Goal: Task Accomplishment & Management: Use online tool/utility

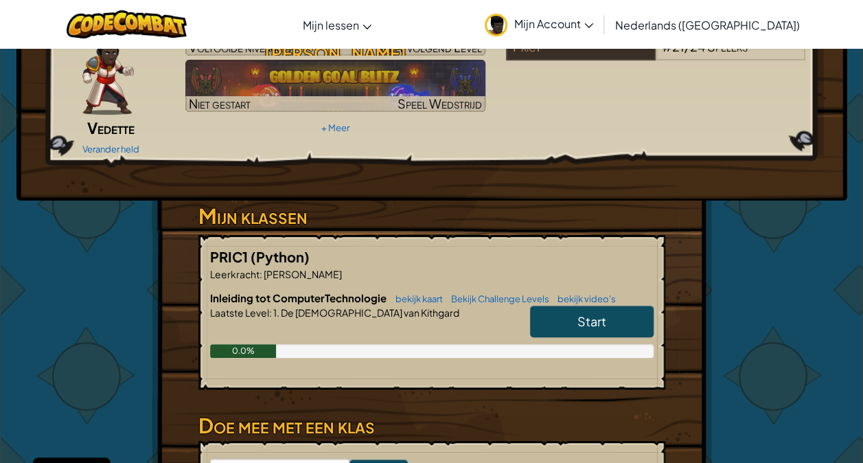
scroll to position [107, 0]
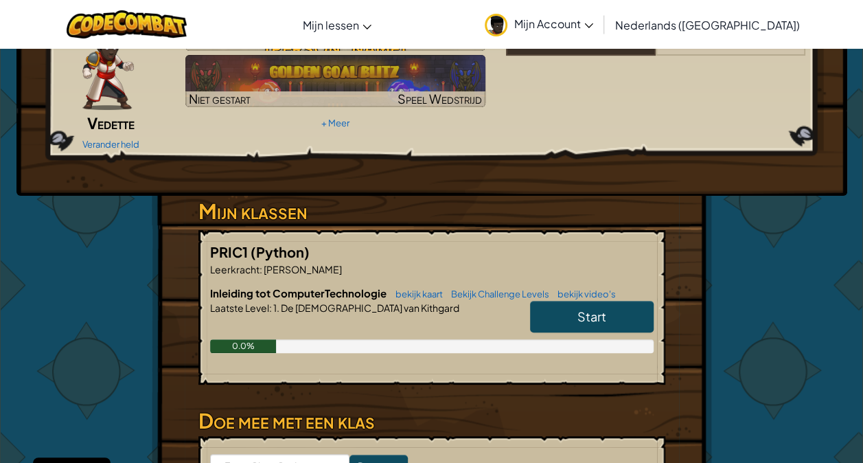
click at [559, 301] on link "Start" at bounding box center [592, 317] width 124 height 32
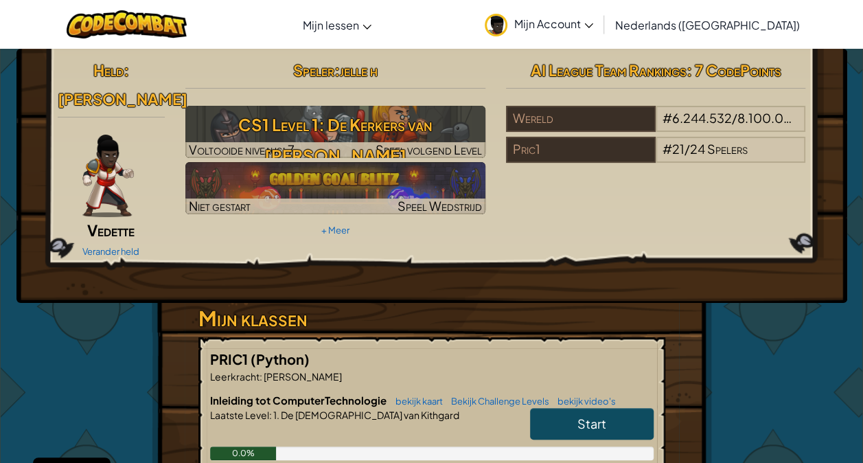
select select "nl-[GEOGRAPHIC_DATA]"
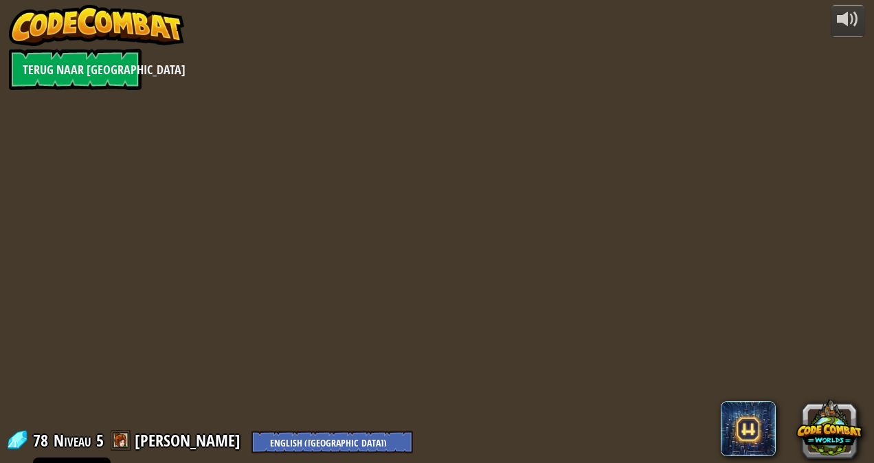
select select "nl-[GEOGRAPHIC_DATA]"
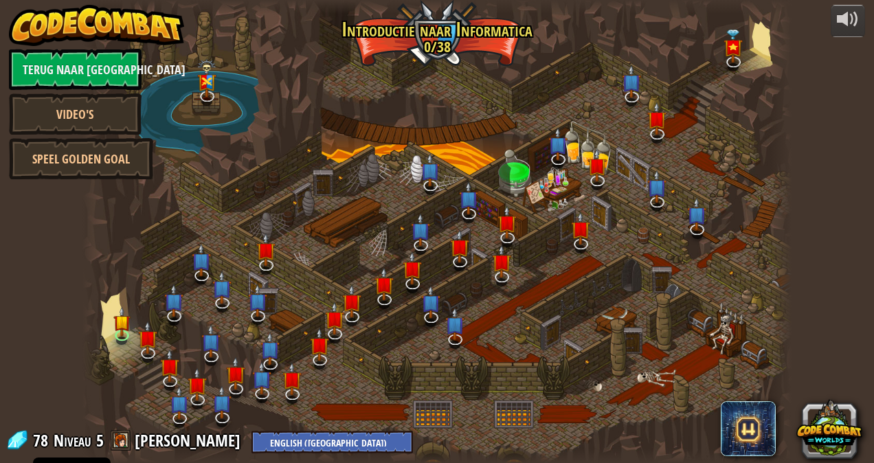
select select "nl-[GEOGRAPHIC_DATA]"
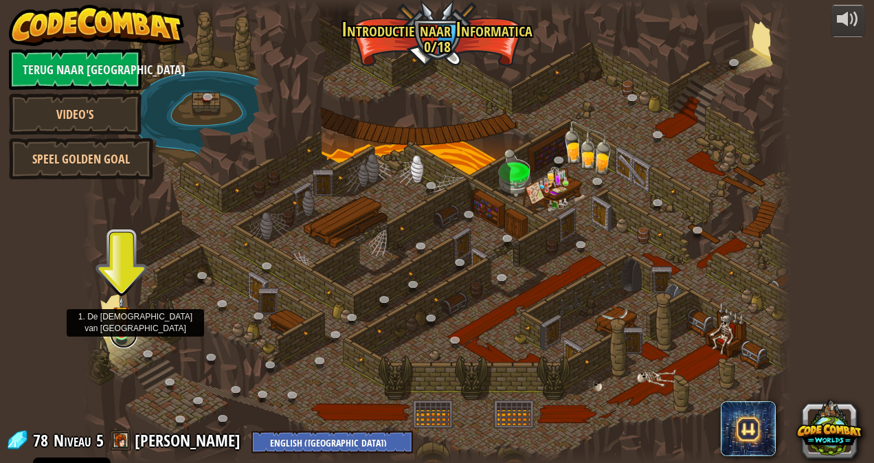
click at [120, 338] on link at bounding box center [123, 334] width 27 height 27
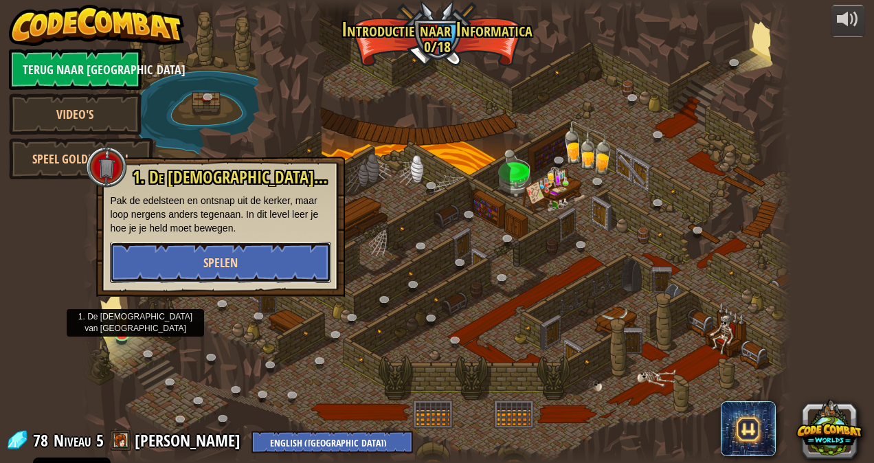
click at [202, 276] on button "Spelen" at bounding box center [220, 262] width 221 height 41
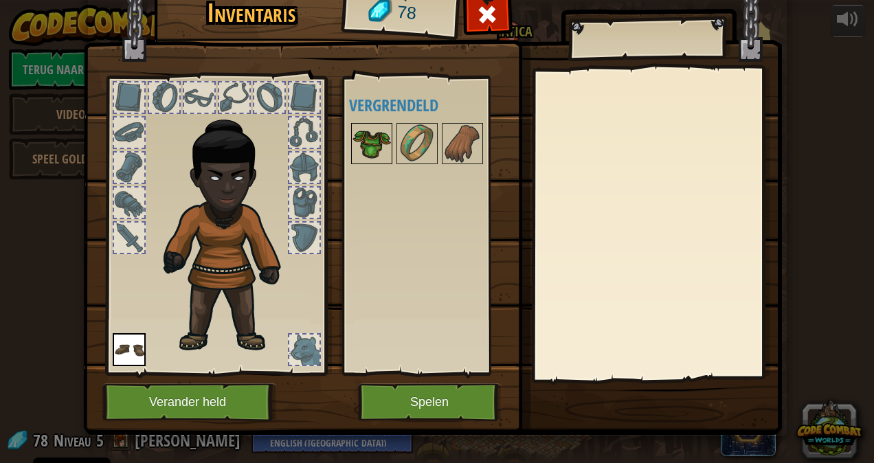
click at [365, 140] on img at bounding box center [371, 143] width 38 height 38
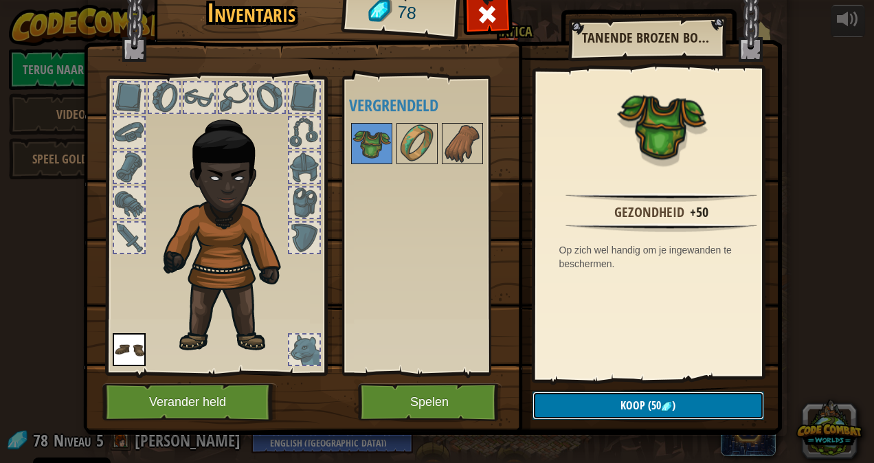
click at [567, 409] on button "Koop (50 )" at bounding box center [647, 405] width 231 height 28
click at [565, 402] on button "Bevestigen" at bounding box center [647, 405] width 231 height 28
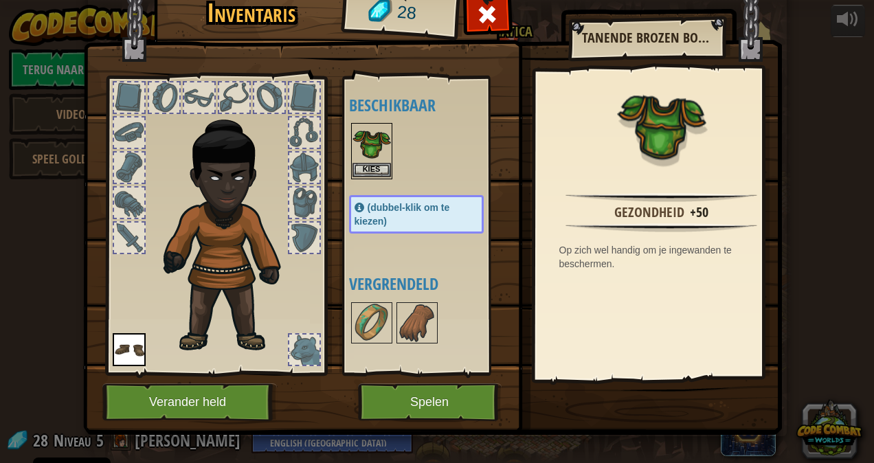
click at [363, 144] on img at bounding box center [371, 143] width 38 height 38
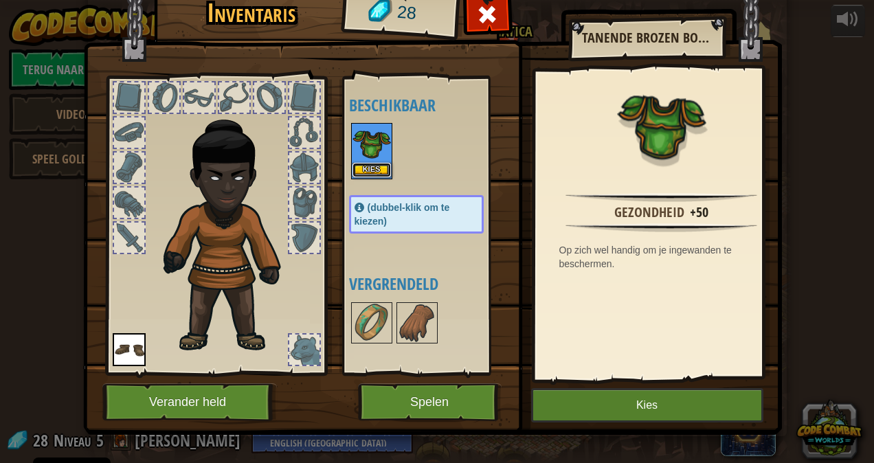
click at [367, 170] on button "Kies" at bounding box center [371, 170] width 38 height 14
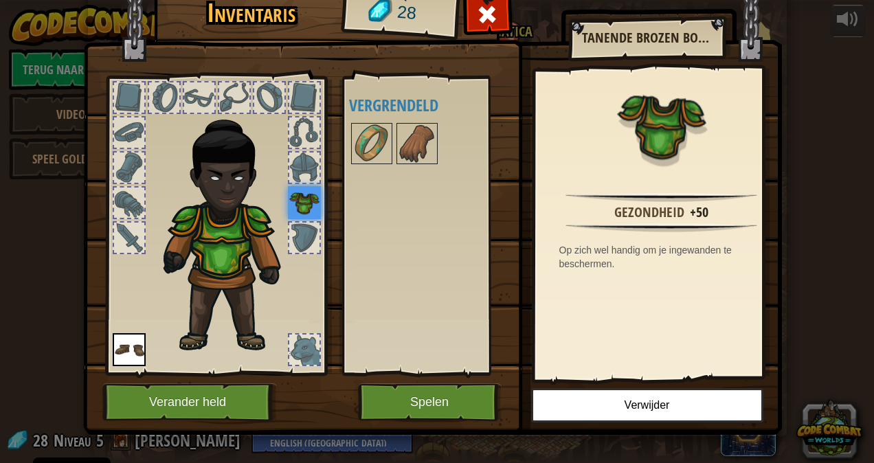
click at [303, 156] on div at bounding box center [304, 167] width 30 height 30
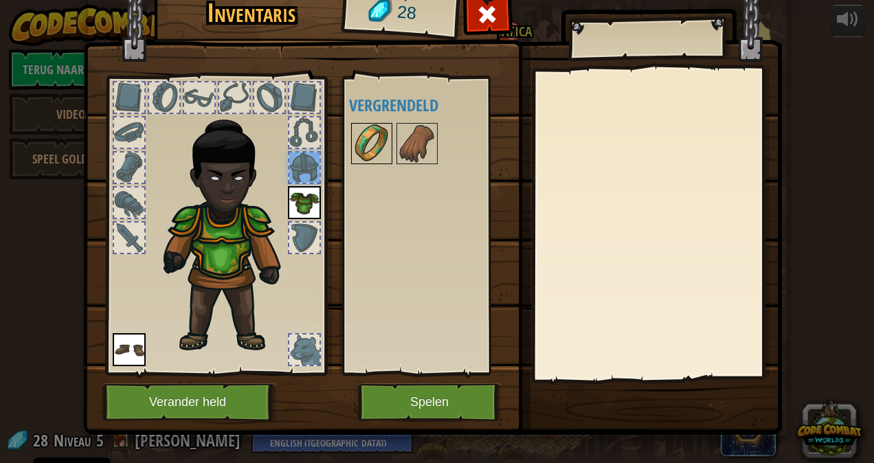
click at [378, 140] on img at bounding box center [371, 143] width 38 height 38
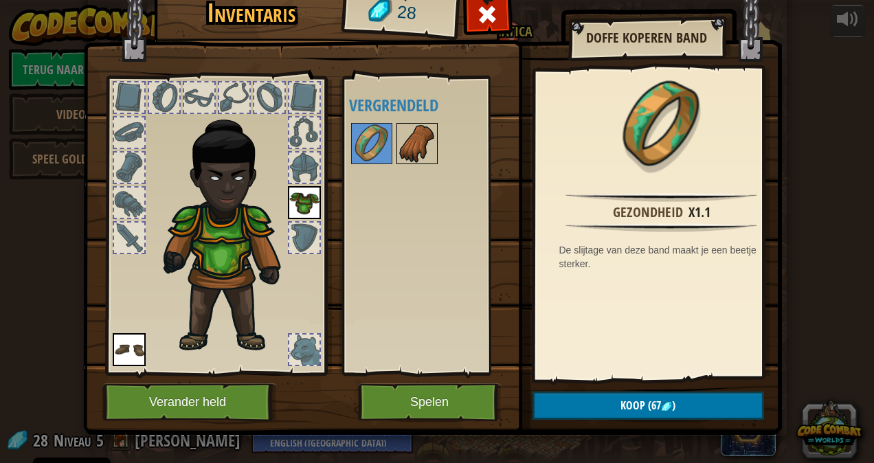
click at [398, 148] on img at bounding box center [417, 143] width 38 height 38
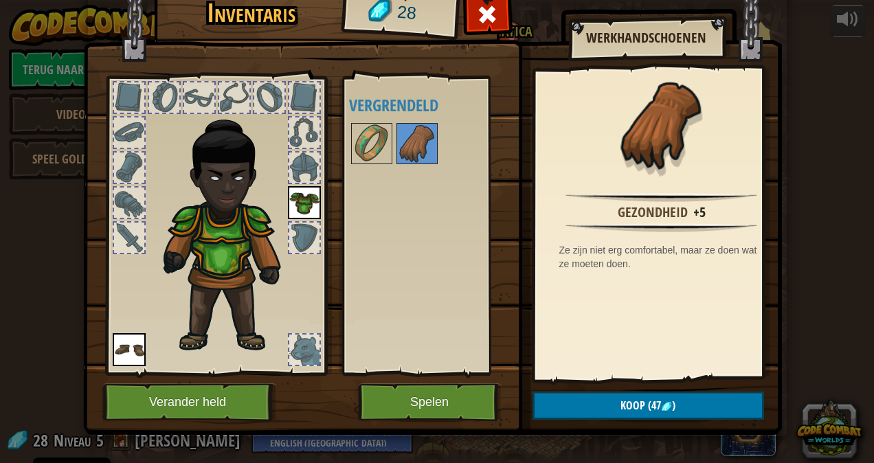
click at [262, 95] on div at bounding box center [269, 97] width 30 height 30
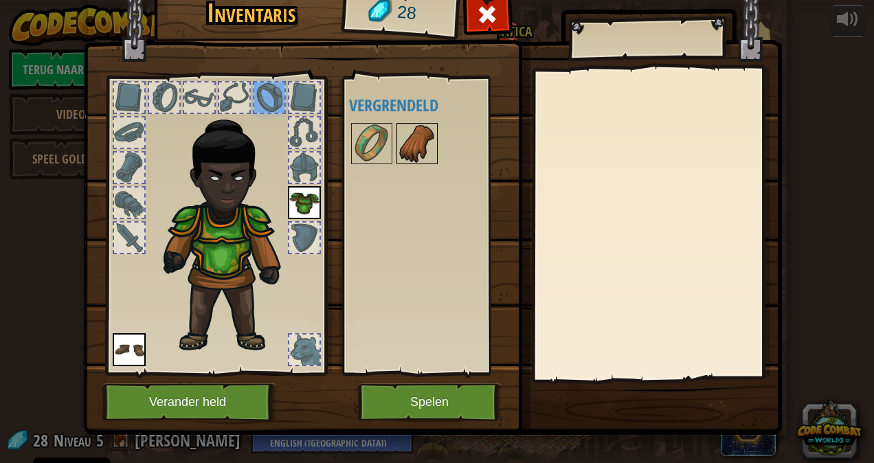
click at [398, 148] on img at bounding box center [417, 143] width 38 height 38
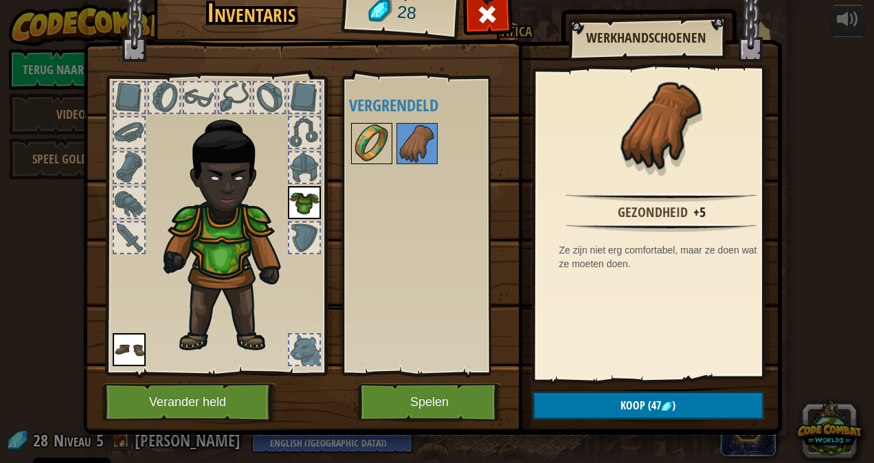
click at [375, 144] on img at bounding box center [371, 143] width 38 height 38
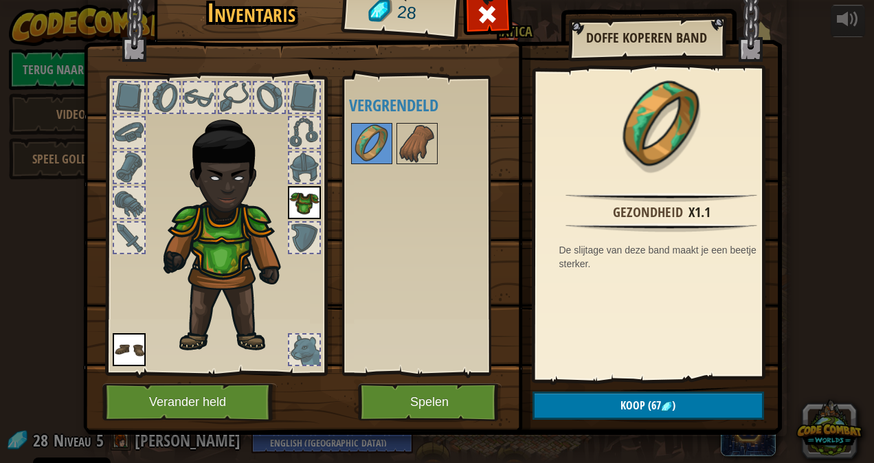
click at [319, 245] on div at bounding box center [215, 221] width 227 height 309
click at [299, 238] on div at bounding box center [304, 238] width 30 height 30
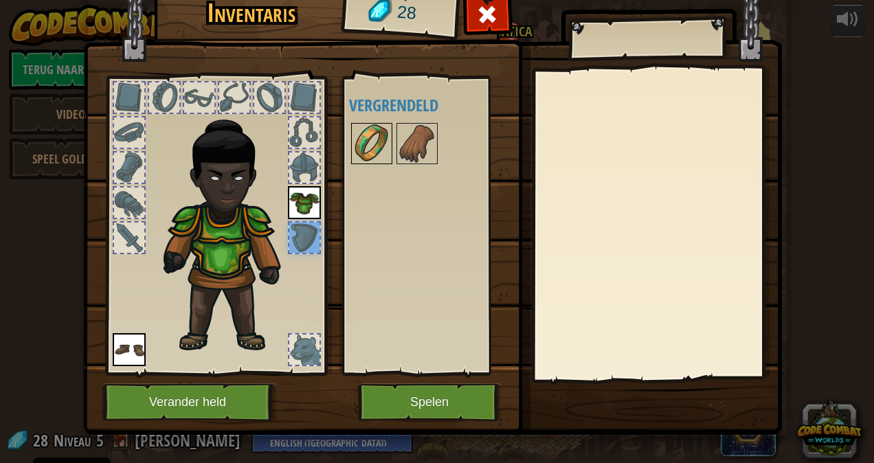
click at [362, 130] on img at bounding box center [371, 143] width 38 height 38
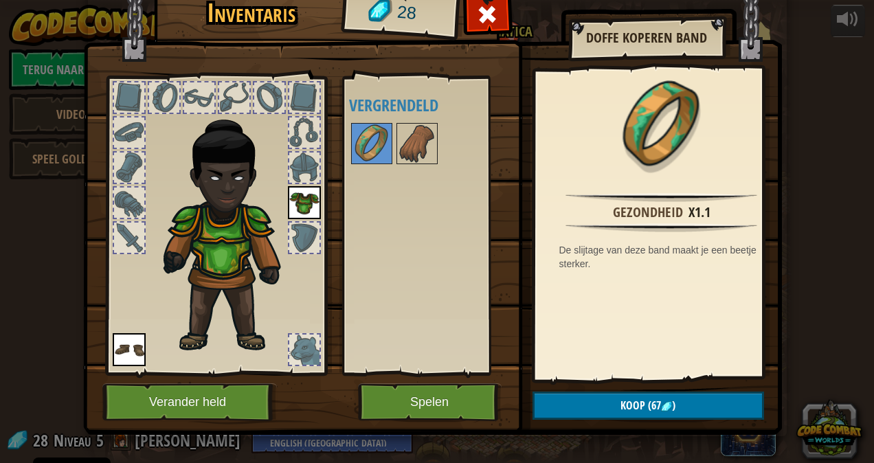
click at [427, 375] on img at bounding box center [432, 185] width 698 height 499
click at [429, 430] on img at bounding box center [432, 185] width 698 height 499
click at [418, 421] on img at bounding box center [432, 185] width 698 height 499
click at [415, 418] on button "Spelen" at bounding box center [430, 402] width 144 height 38
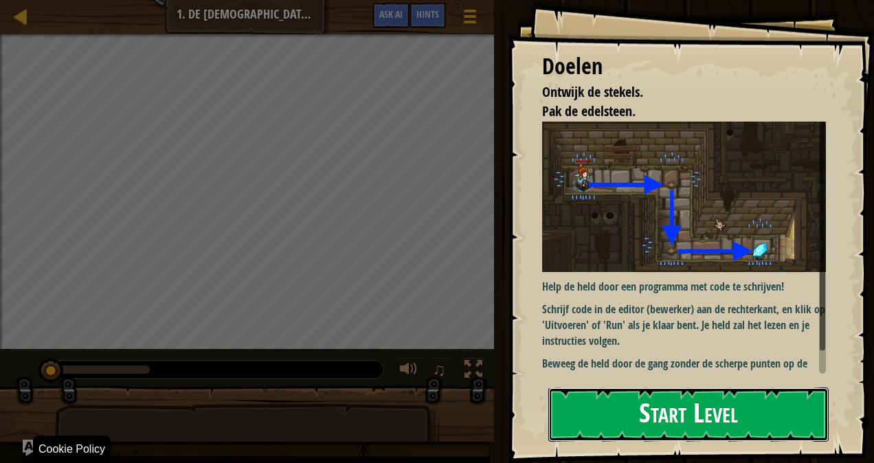
click at [700, 412] on button "Start Level" at bounding box center [688, 414] width 280 height 54
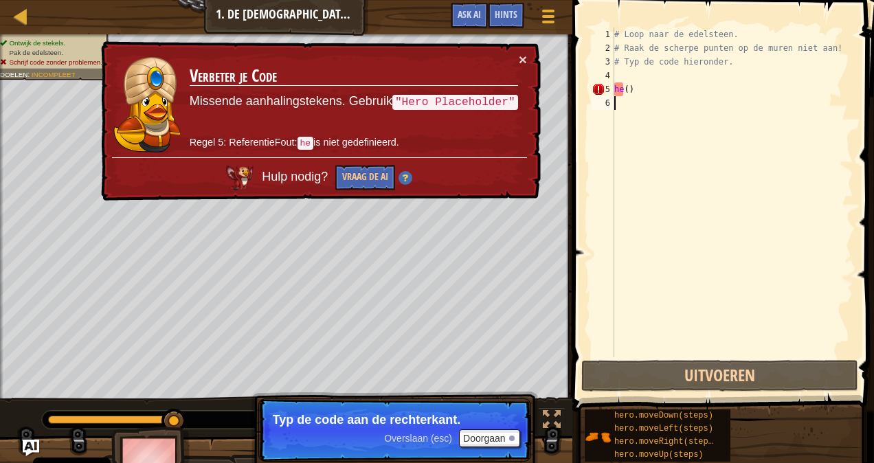
click at [652, 109] on div "# Loop naar de edelsteen. # Raak de scherpe punten op de muren niet aan! # Typ …" at bounding box center [732, 205] width 242 height 357
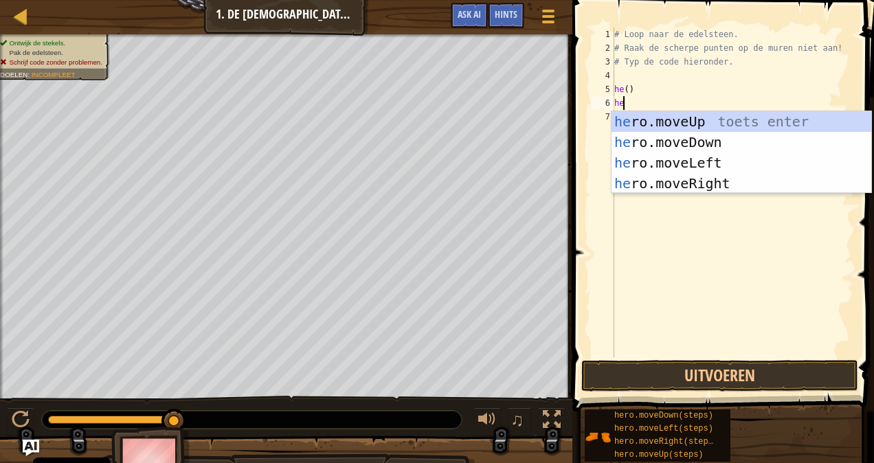
type textarea "her"
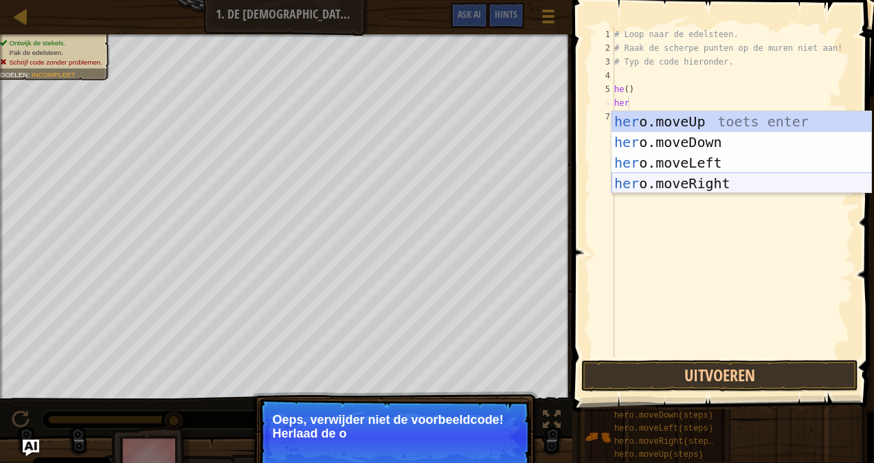
click at [666, 181] on div "her o.moveUp toets enter her o.moveDown toets enter her o.moveLeft toets enter …" at bounding box center [741, 173] width 260 height 124
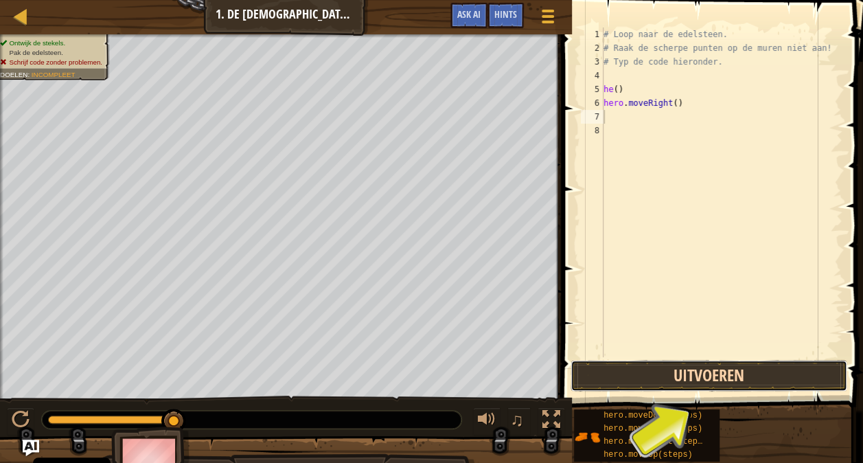
click at [626, 377] on button "Uitvoeren" at bounding box center [709, 376] width 277 height 32
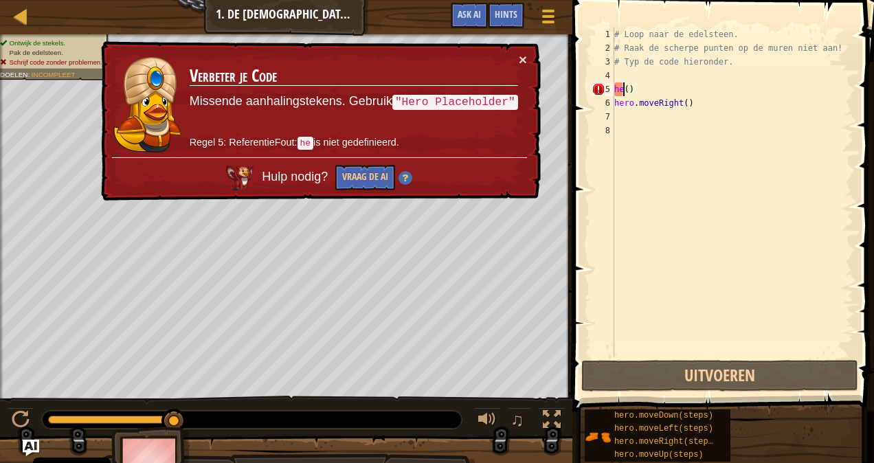
click at [621, 87] on div "# Loop naar de edelsteen. # Raak de scherpe punten op de muren niet aan! # Typ …" at bounding box center [732, 205] width 242 height 357
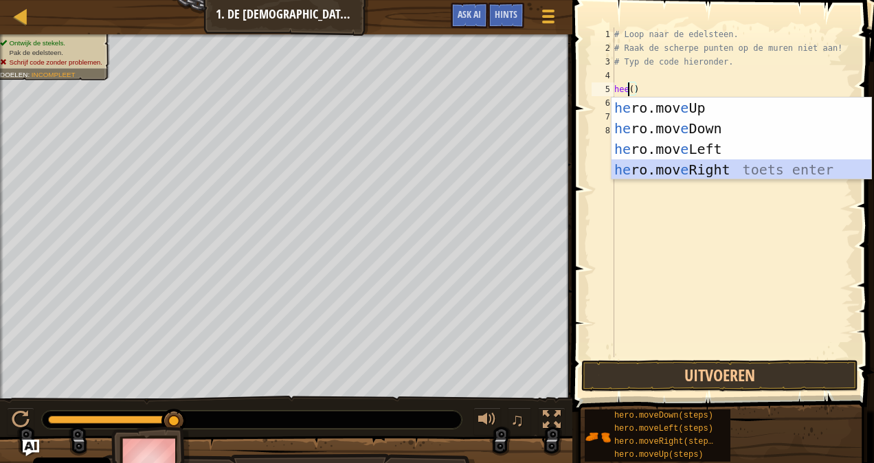
click at [687, 167] on div "he ro.mov e Up toets enter he ro.mov e Down toets enter he ro.mov e Left toets …" at bounding box center [741, 160] width 260 height 124
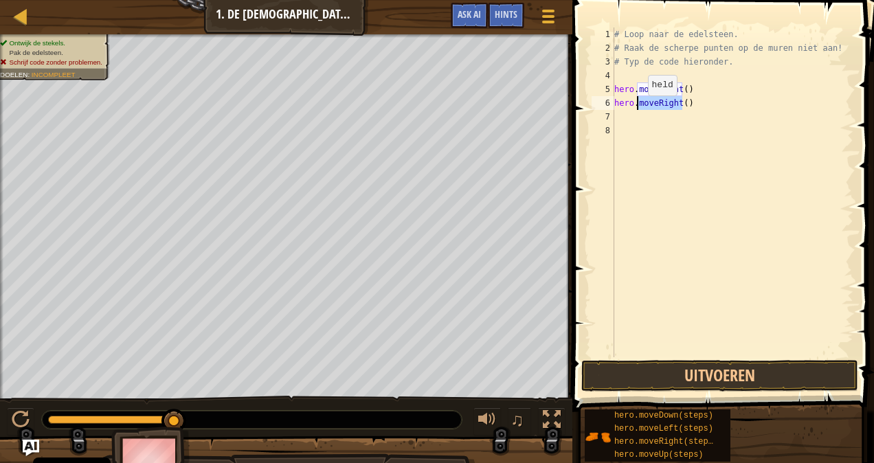
drag, startPoint x: 680, startPoint y: 104, endPoint x: 637, endPoint y: 108, distance: 42.8
click at [637, 108] on div "# Loop naar de edelsteen. # Raak de scherpe punten op de muren niet aan! # Typ …" at bounding box center [732, 205] width 242 height 357
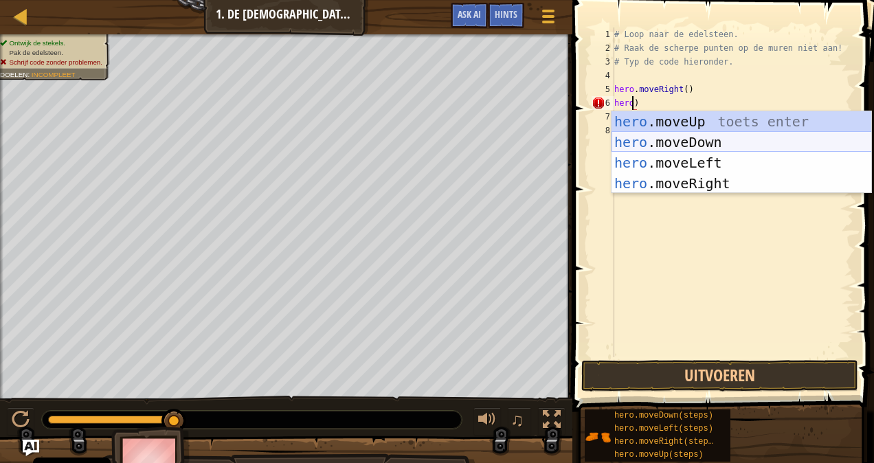
click at [663, 145] on div "hero .moveUp toets enter hero .moveDown toets enter hero .moveLeft toets enter …" at bounding box center [741, 173] width 260 height 124
type textarea "hero.moveDown()"
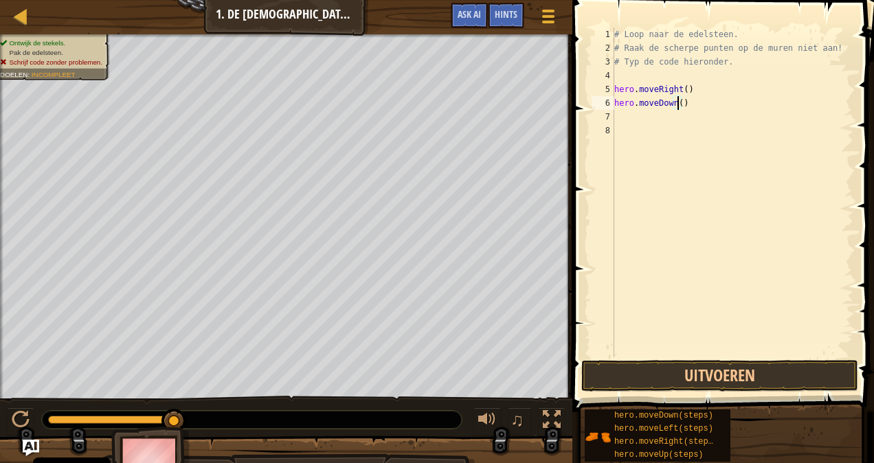
click at [624, 113] on div "# Loop naar de edelsteen. # Raak de scherpe punten op de muren niet aan! # Typ …" at bounding box center [732, 205] width 242 height 357
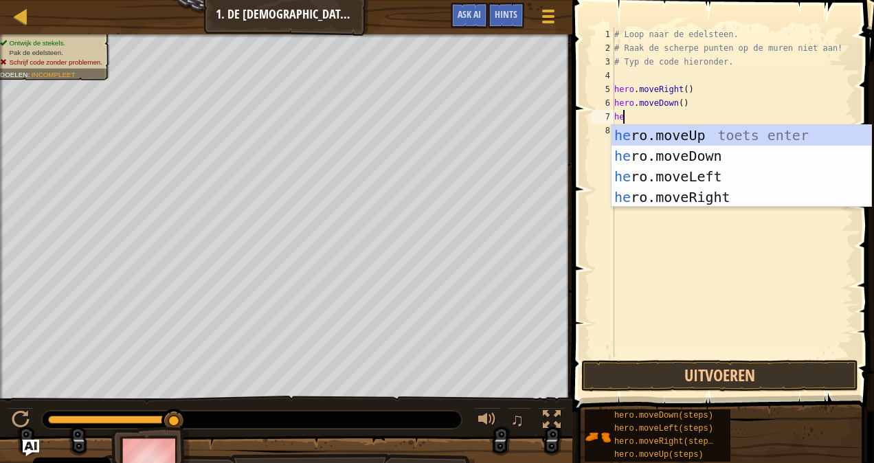
scroll to position [6, 0]
type textarea "hero"
click at [724, 198] on div "hero .moveUp toets enter hero .moveDown toets enter hero .moveLeft toets enter …" at bounding box center [741, 187] width 260 height 124
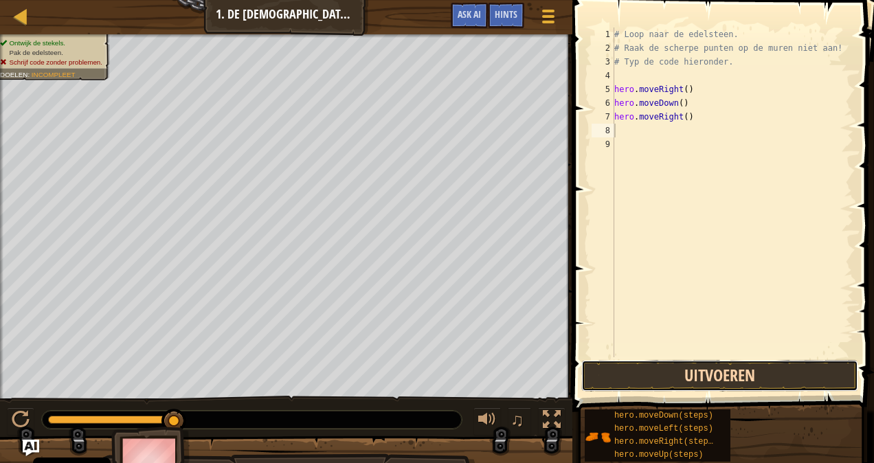
click at [685, 367] on button "Uitvoeren" at bounding box center [719, 376] width 277 height 32
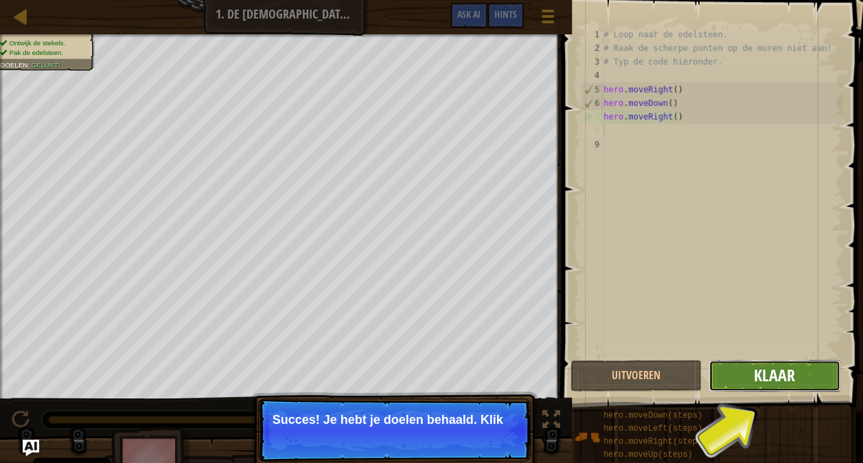
click at [794, 382] on span "Klaar" at bounding box center [774, 375] width 41 height 22
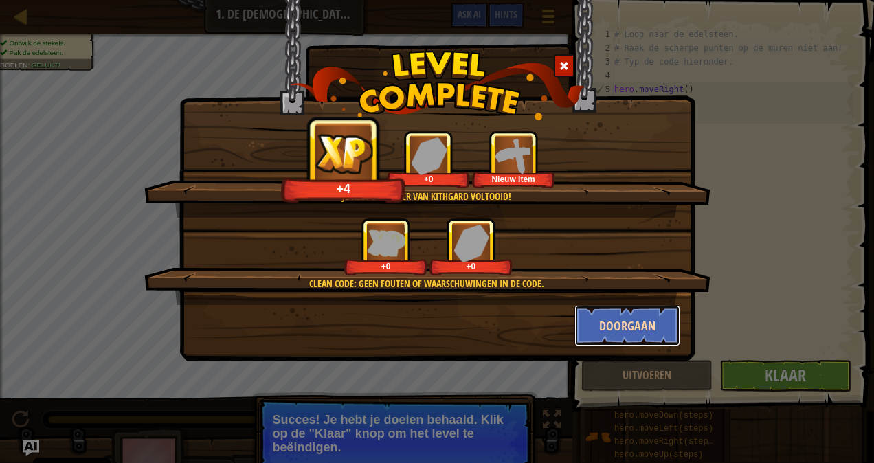
click at [595, 321] on button "Doorgaan" at bounding box center [627, 325] width 106 height 41
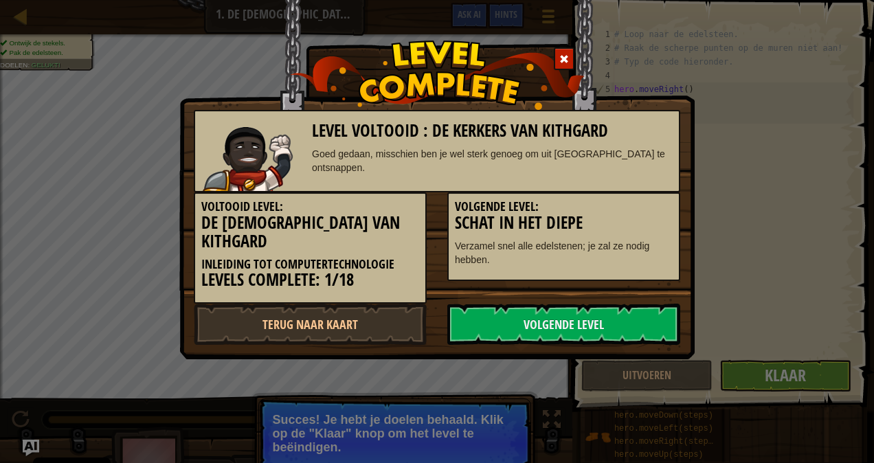
click at [595, 321] on link "Volgende Level" at bounding box center [563, 324] width 233 height 41
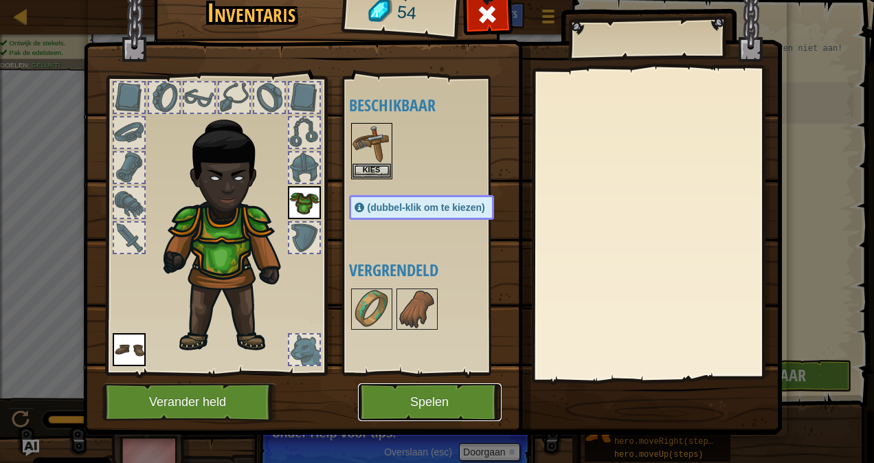
drag, startPoint x: 456, startPoint y: 398, endPoint x: 444, endPoint y: 400, distance: 12.7
click at [444, 400] on button "Spelen" at bounding box center [430, 402] width 144 height 38
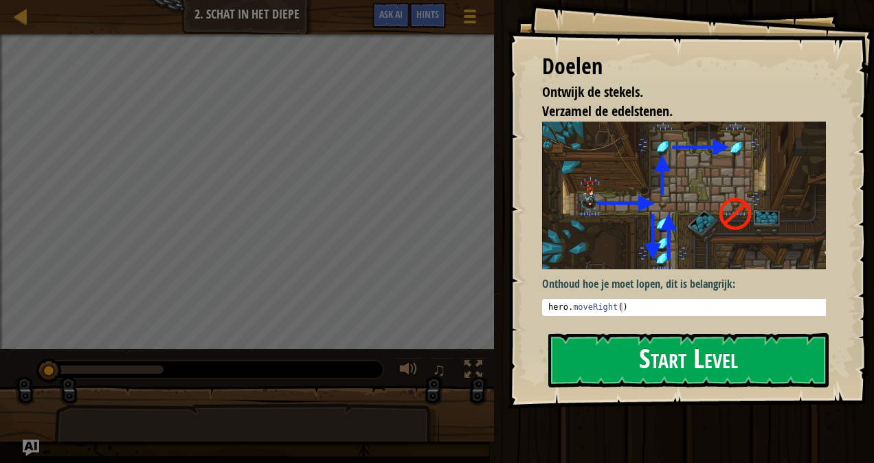
click at [619, 338] on button "Start Level" at bounding box center [688, 360] width 280 height 54
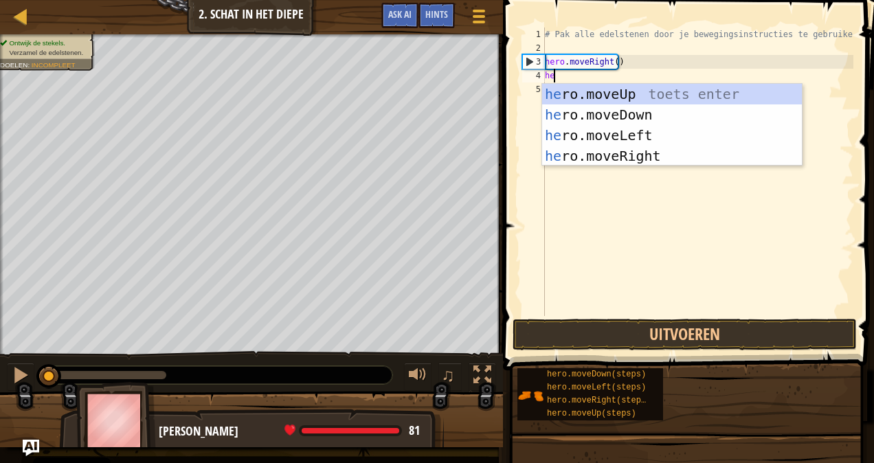
type textarea "her"
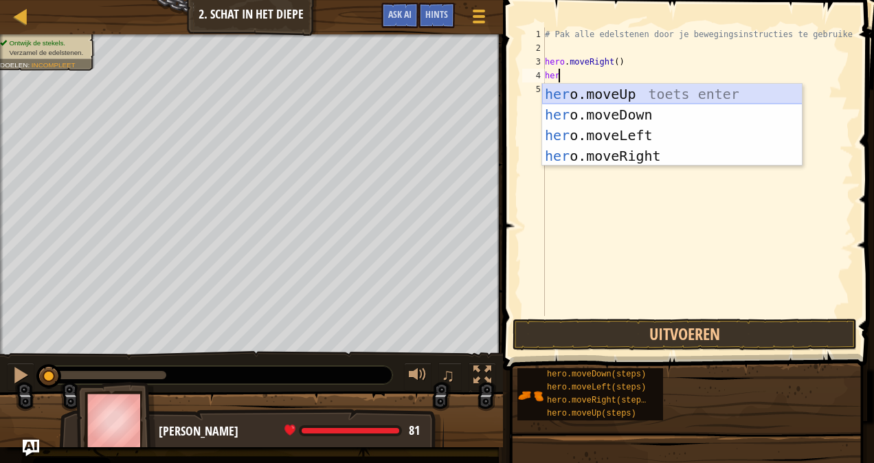
click at [604, 93] on div "her o.moveUp toets enter her o.moveDown toets enter her o.moveLeft toets enter …" at bounding box center [672, 146] width 260 height 124
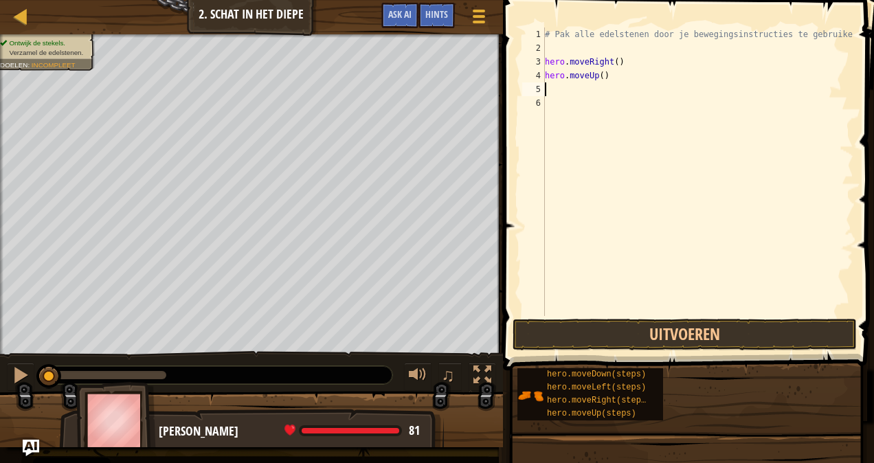
click at [561, 98] on div "# Pak alle edelstenen door je bewegingsinstructies te gebruiken. hero . moveRig…" at bounding box center [697, 185] width 311 height 316
click at [560, 89] on div "# Pak alle edelstenen door je bewegingsinstructies te gebruiken. hero . moveRig…" at bounding box center [697, 185] width 311 height 316
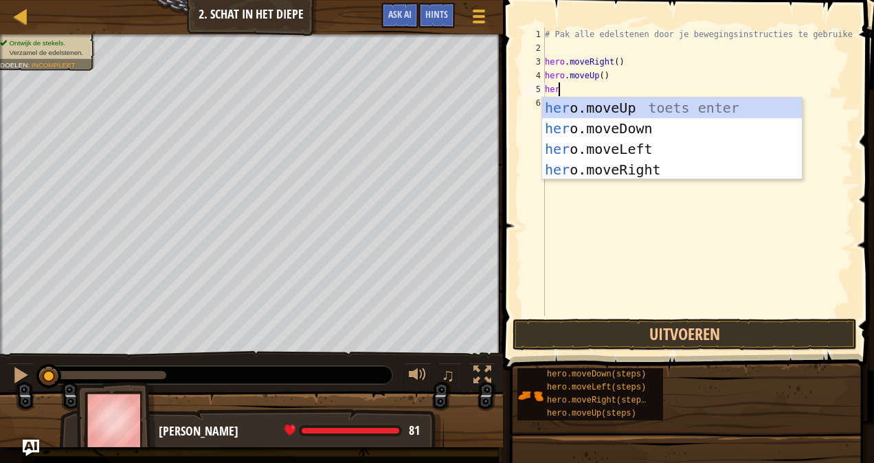
type textarea "hero"
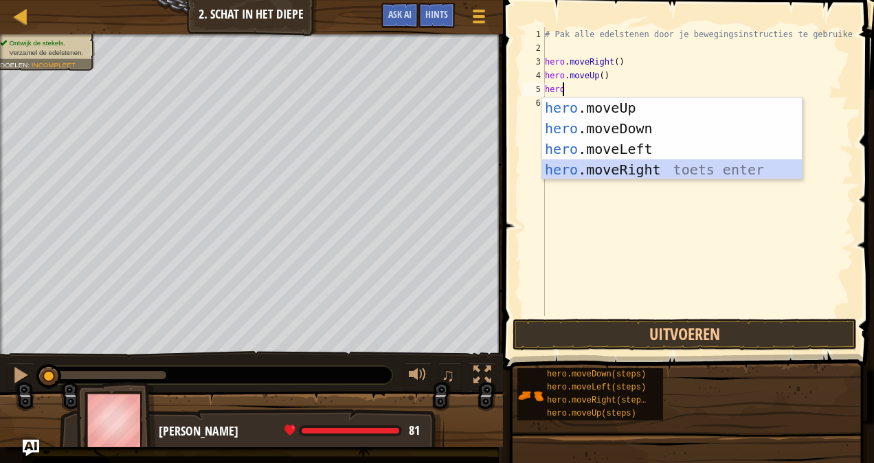
click at [611, 175] on div "hero .moveUp toets enter hero .moveDown toets enter hero .moveLeft toets enter …" at bounding box center [672, 160] width 260 height 124
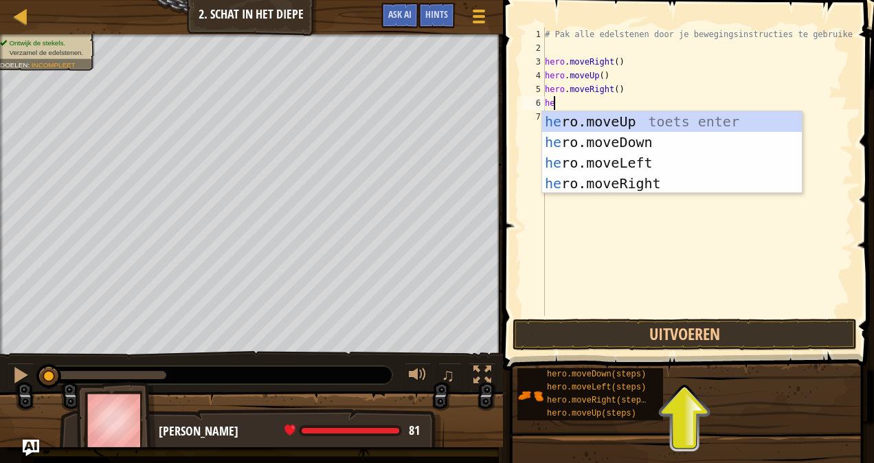
type textarea "her"
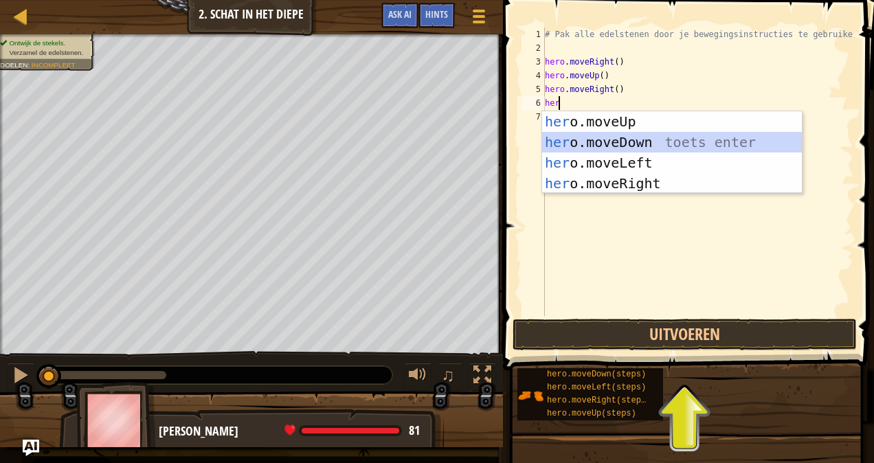
click at [580, 140] on div "her o.moveUp toets enter her o.moveDown toets enter her o.moveLeft toets enter …" at bounding box center [672, 173] width 260 height 124
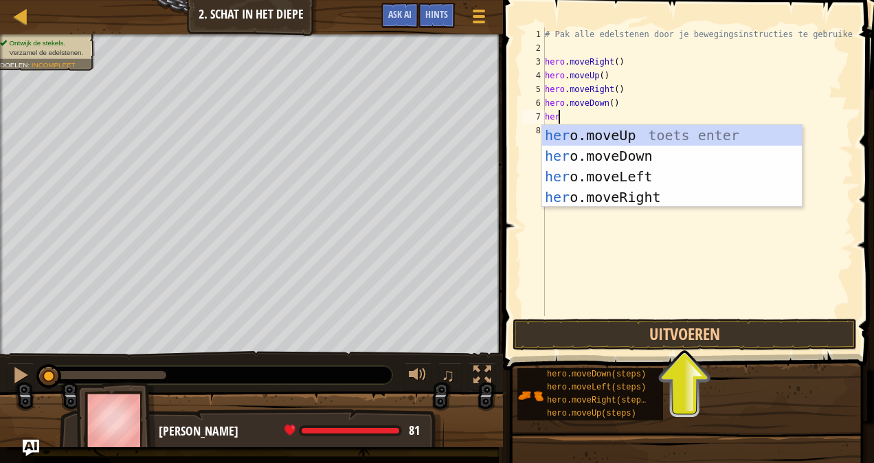
type textarea "hero"
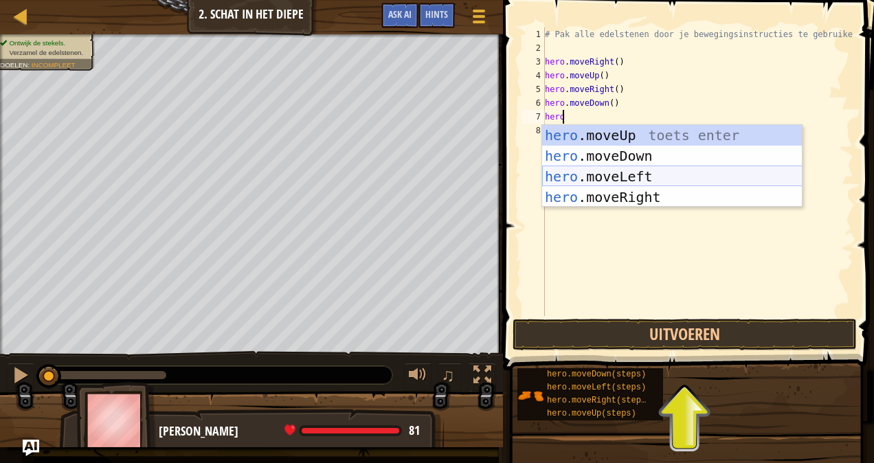
click at [600, 176] on div "hero .moveUp toets enter hero .moveDown toets enter hero .moveLeft toets enter …" at bounding box center [672, 187] width 260 height 124
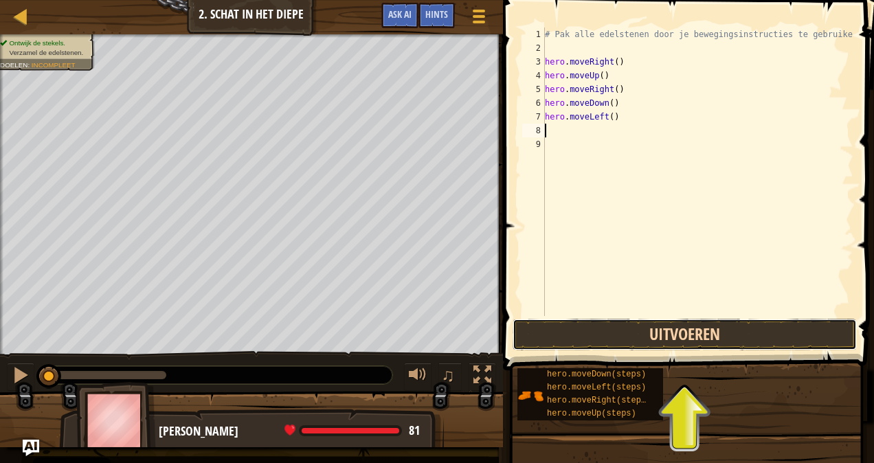
click at [587, 338] on button "Uitvoeren" at bounding box center [684, 335] width 344 height 32
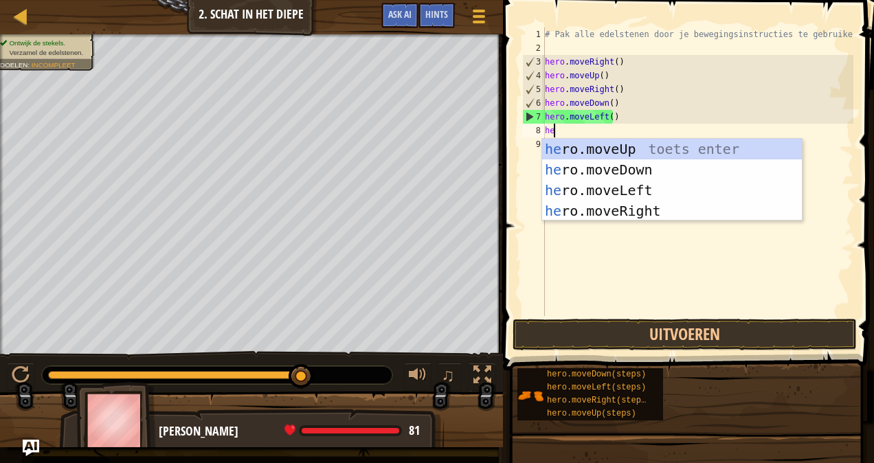
type textarea "hero"
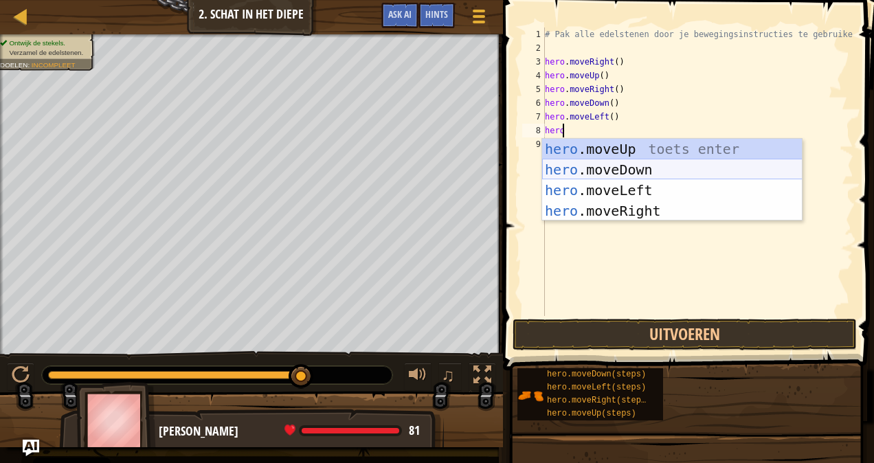
click at [589, 168] on div "hero .moveUp toets enter hero .moveDown toets enter hero .moveLeft toets enter …" at bounding box center [672, 201] width 260 height 124
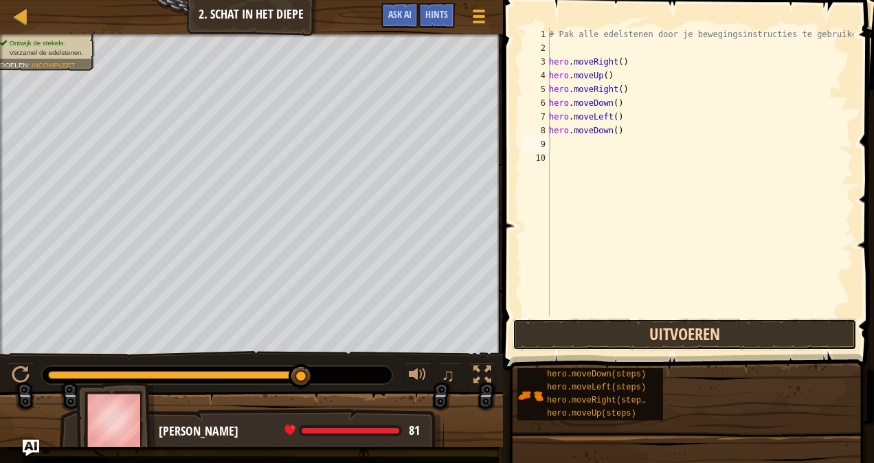
click at [588, 337] on button "Uitvoeren" at bounding box center [684, 335] width 344 height 32
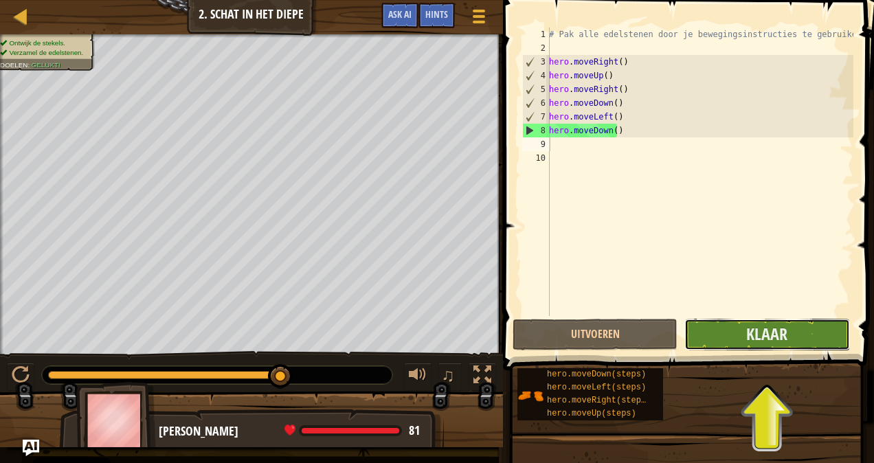
click at [698, 341] on button "Klaar" at bounding box center [766, 335] width 165 height 32
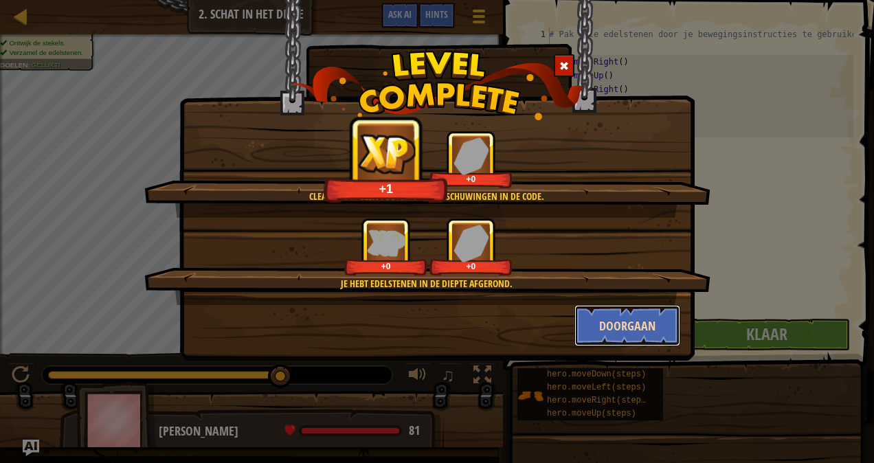
click at [612, 321] on button "Doorgaan" at bounding box center [627, 325] width 106 height 41
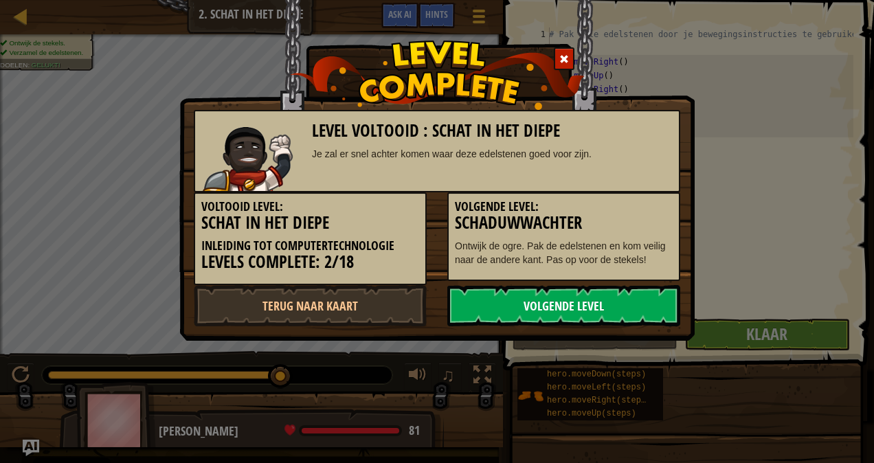
click at [596, 306] on link "Volgende Level" at bounding box center [563, 305] width 233 height 41
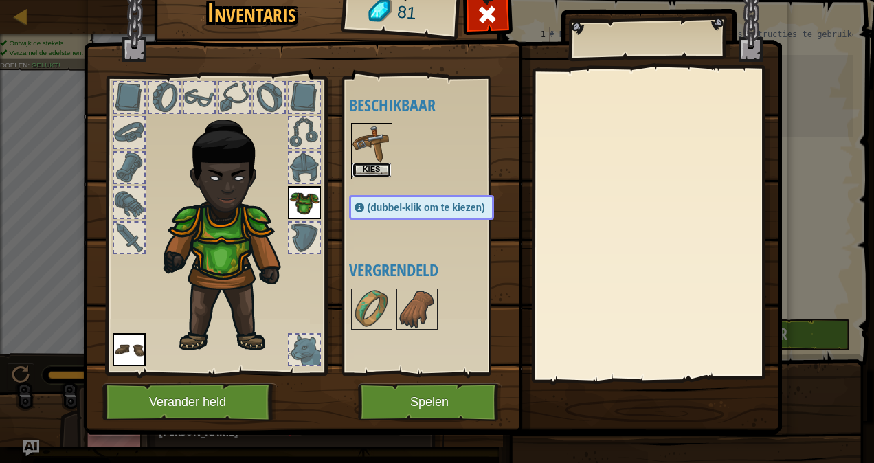
click at [370, 163] on button "Kies" at bounding box center [371, 170] width 38 height 14
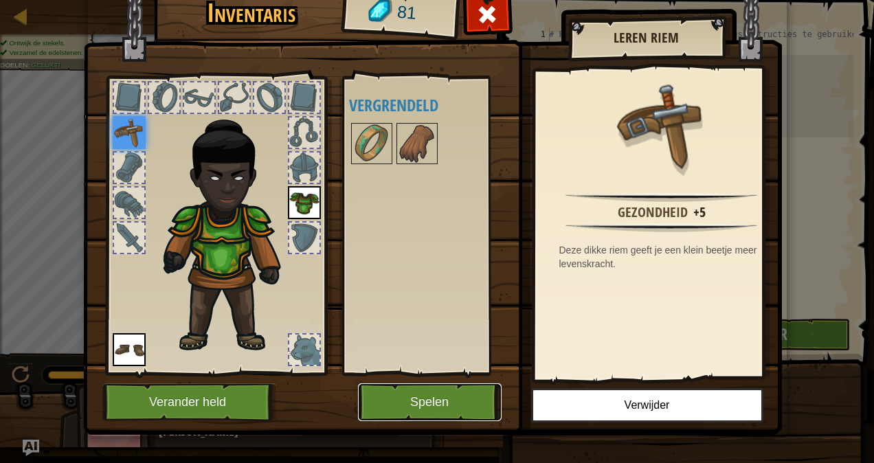
click at [459, 391] on button "Spelen" at bounding box center [430, 402] width 144 height 38
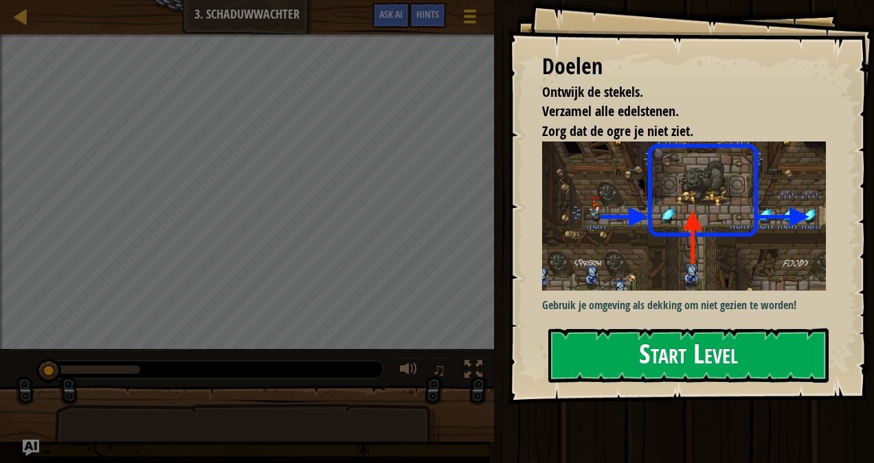
click at [563, 349] on button "Start Level" at bounding box center [688, 355] width 280 height 54
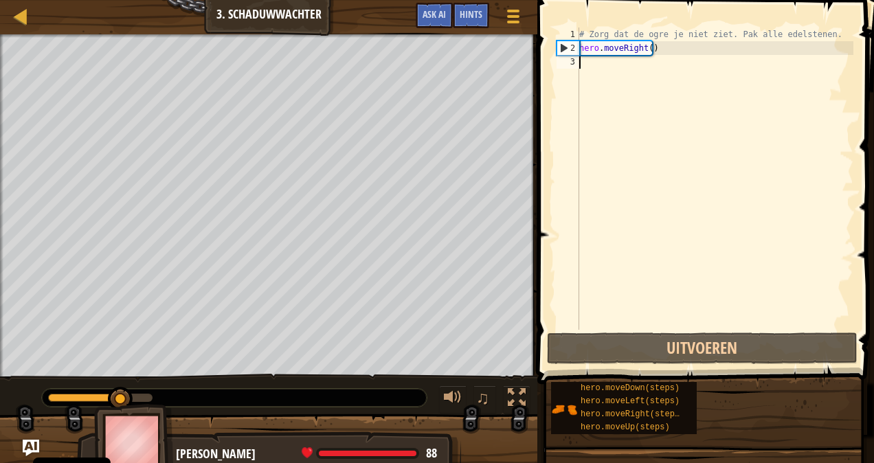
type textarea "h"
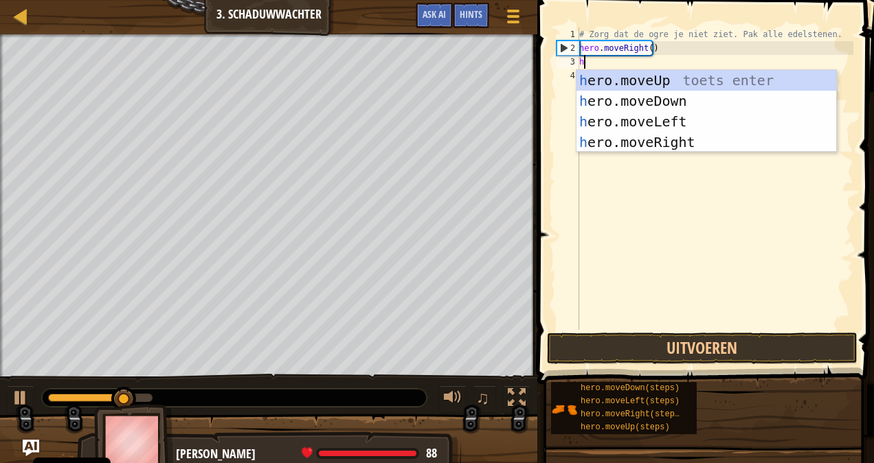
scroll to position [6, 0]
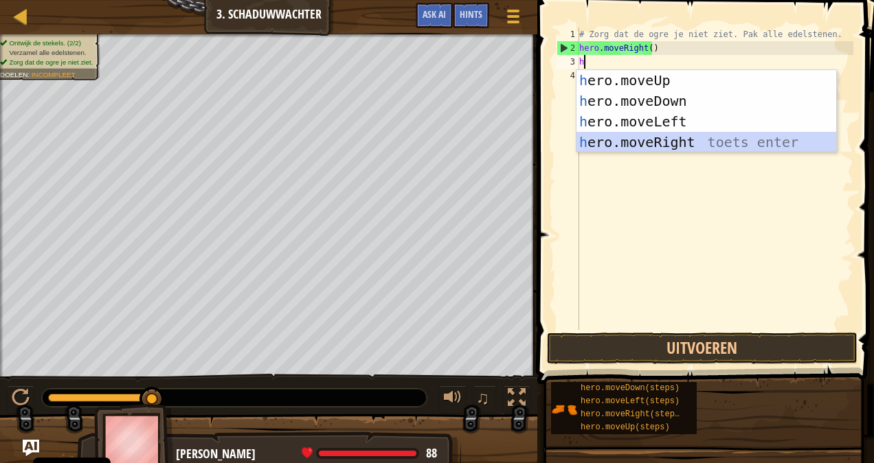
click at [663, 141] on div "h ero.moveUp toets enter h ero.moveDown toets enter h ero.moveLeft toets enter …" at bounding box center [706, 132] width 260 height 124
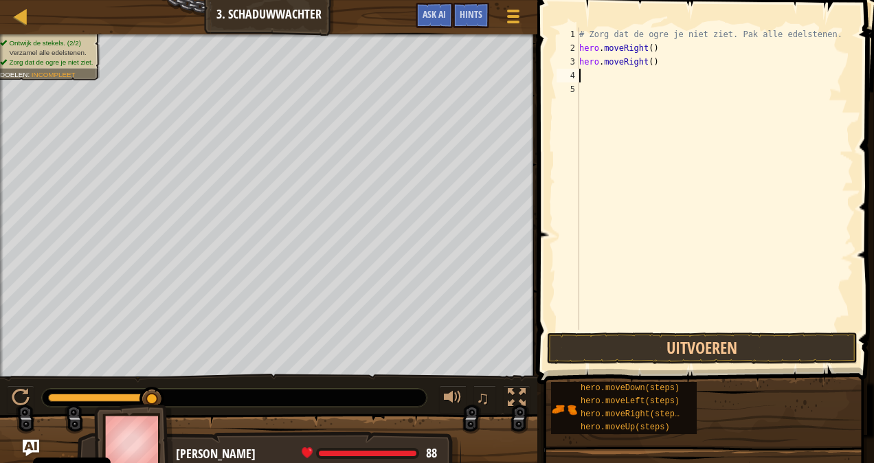
type textarea "h"
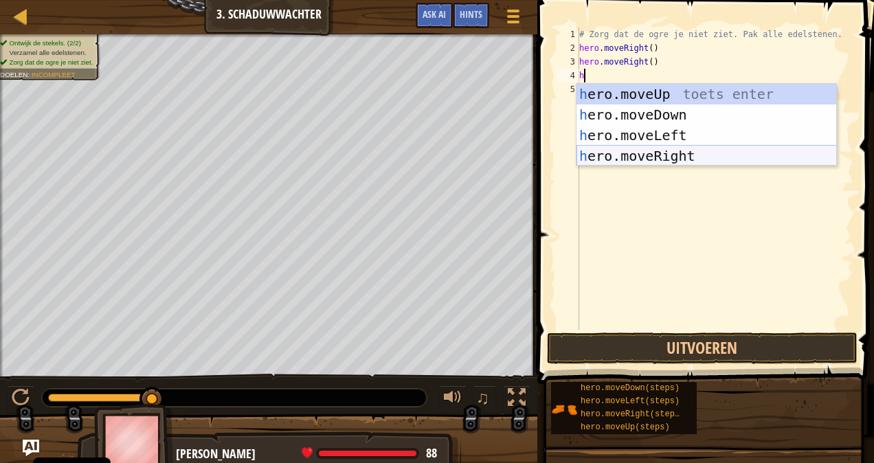
click at [655, 157] on div "h ero.moveUp toets enter h ero.moveDown toets enter h ero.moveLeft toets enter …" at bounding box center [706, 146] width 260 height 124
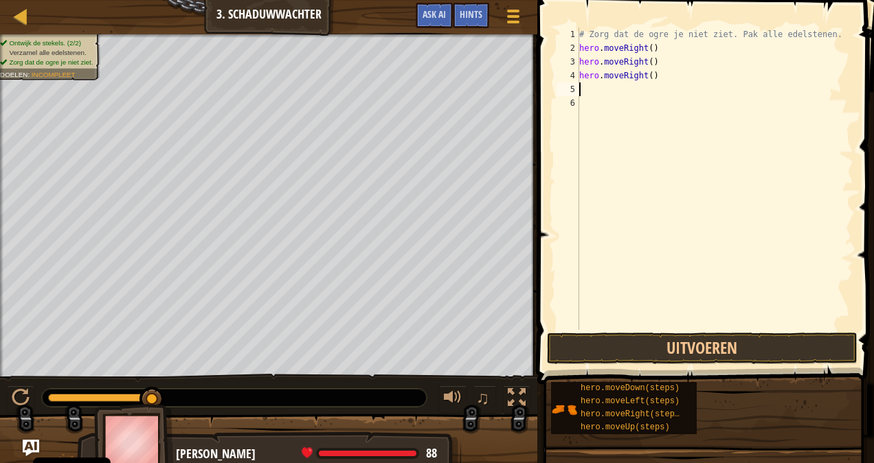
type textarea "h"
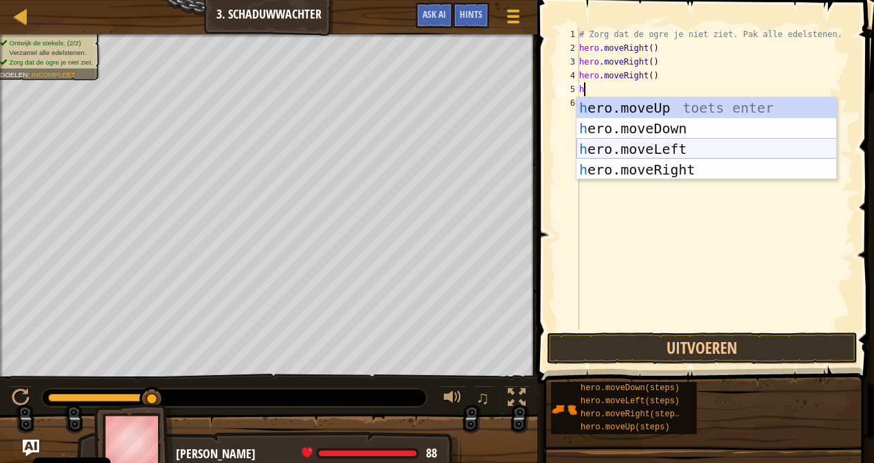
click at [619, 144] on div "h ero.moveUp toets enter h ero.moveDown toets enter h ero.moveLeft toets enter …" at bounding box center [706, 160] width 260 height 124
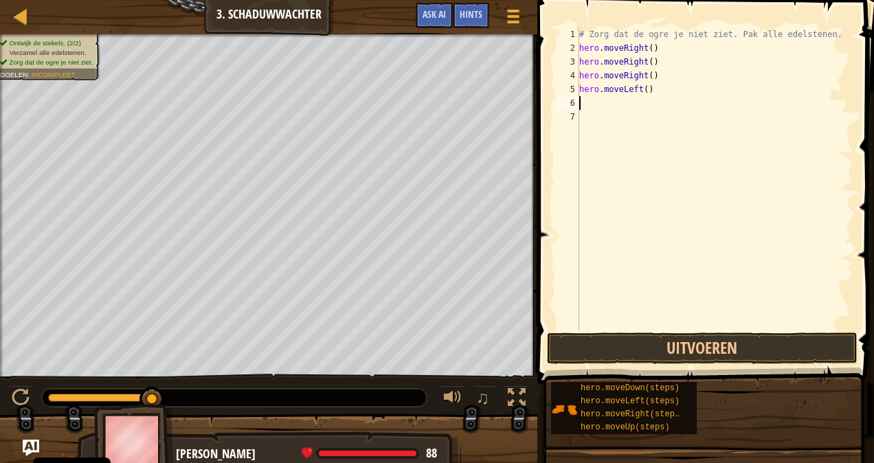
type textarea "h"
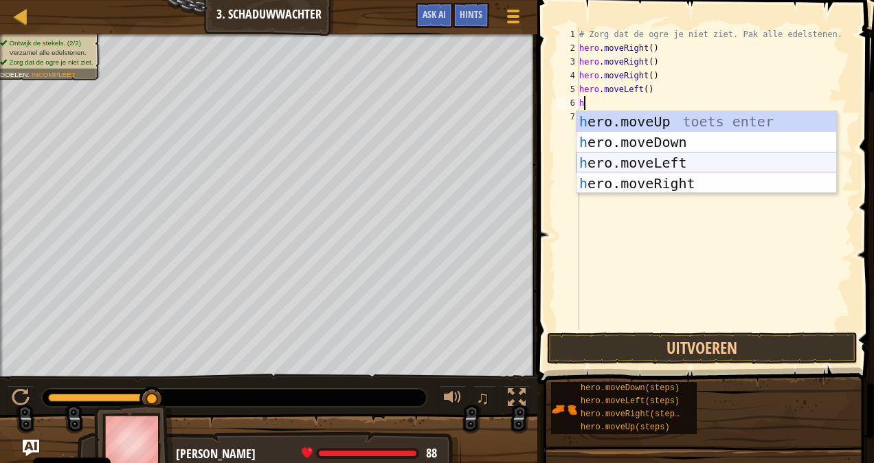
click at [620, 160] on div "h ero.moveUp toets enter h ero.moveDown toets enter h ero.moveLeft toets enter …" at bounding box center [706, 173] width 260 height 124
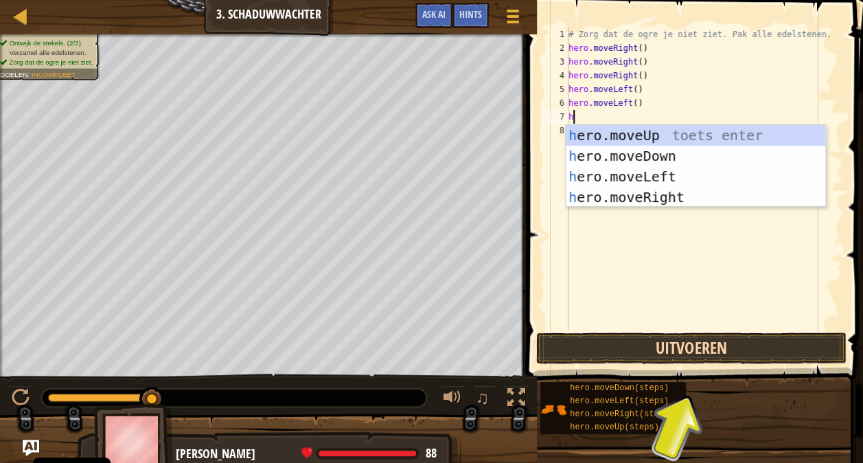
type textarea "h"
click at [683, 350] on button "Uitvoeren" at bounding box center [691, 348] width 310 height 32
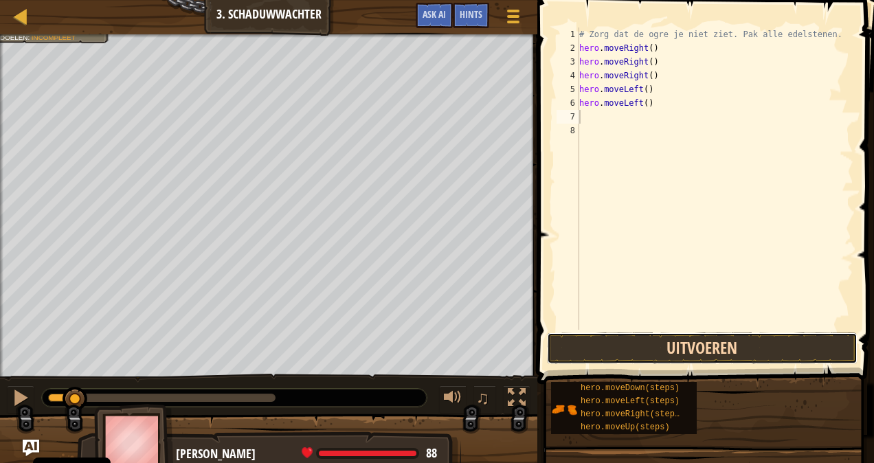
click at [646, 339] on button "Uitvoeren" at bounding box center [702, 348] width 310 height 32
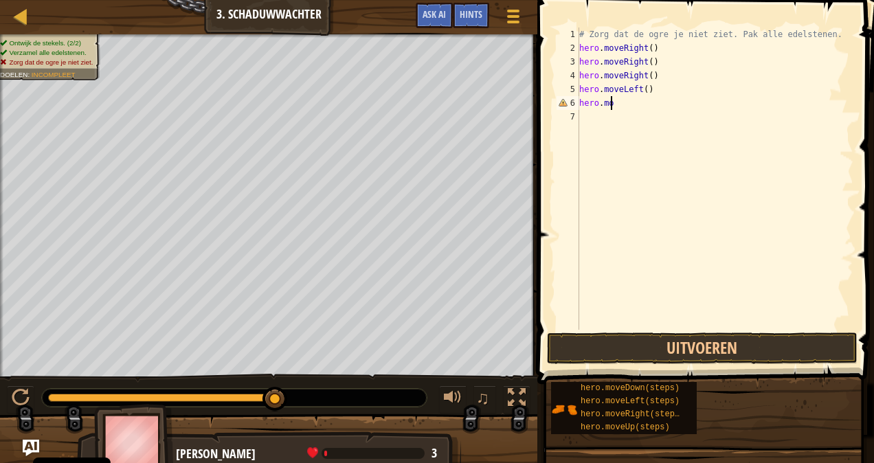
type textarea "h"
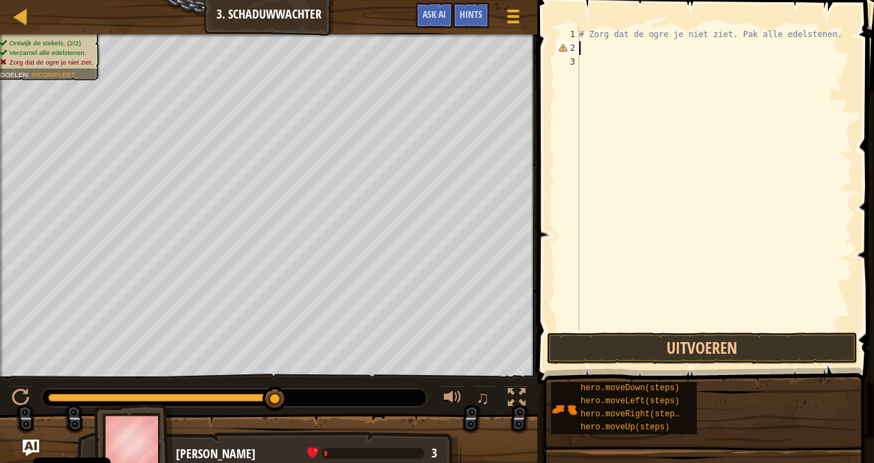
type textarea "h"
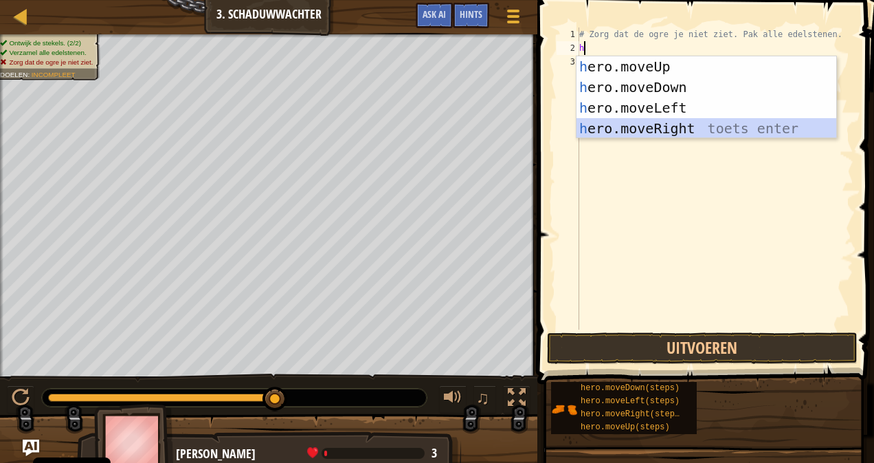
click at [664, 125] on div "h ero.moveUp toets enter h ero.moveDown toets enter h ero.moveLeft toets enter …" at bounding box center [706, 118] width 260 height 124
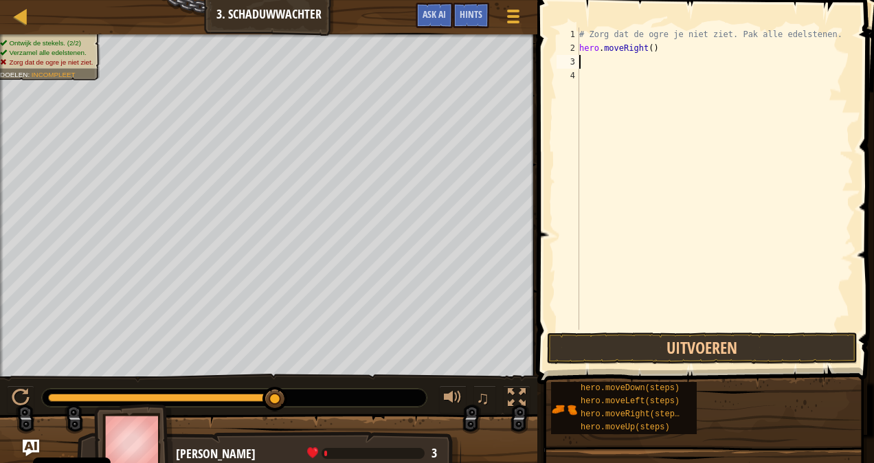
type textarea "n"
type textarea "h"
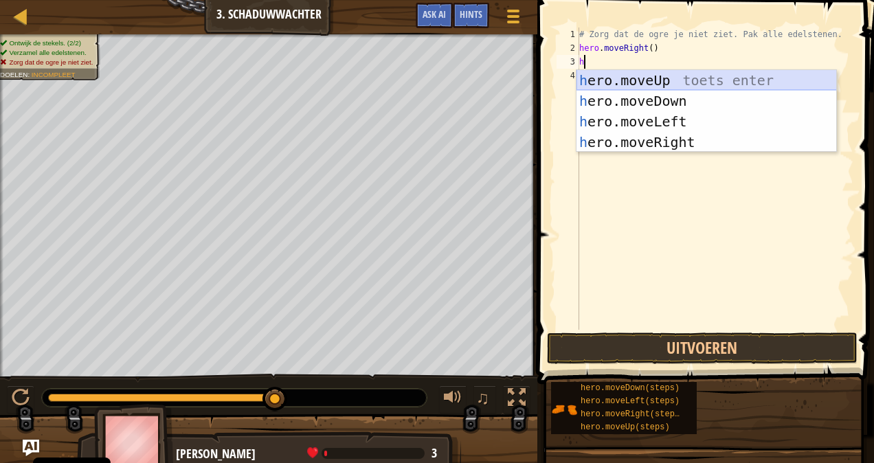
click at [655, 78] on div "h ero.moveUp toets enter h ero.moveDown toets enter h ero.moveLeft toets enter …" at bounding box center [706, 132] width 260 height 124
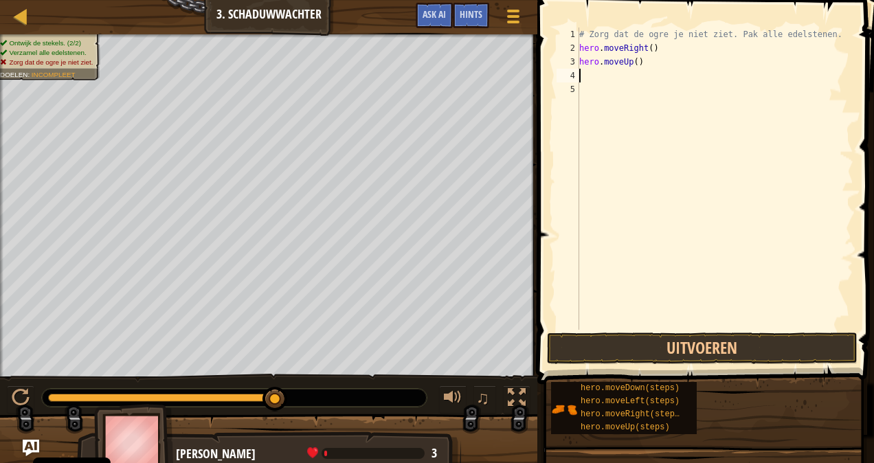
type textarea "h"
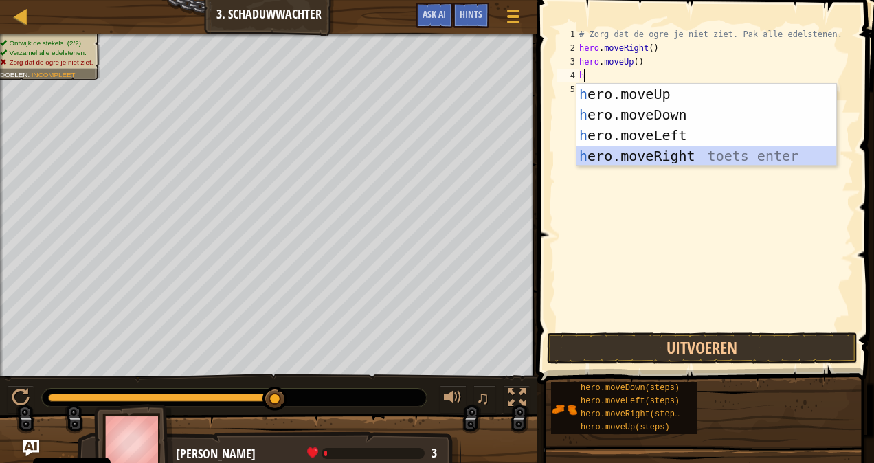
click at [659, 152] on div "h ero.moveUp toets enter h ero.moveDown toets enter h ero.moveLeft toets enter …" at bounding box center [706, 146] width 260 height 124
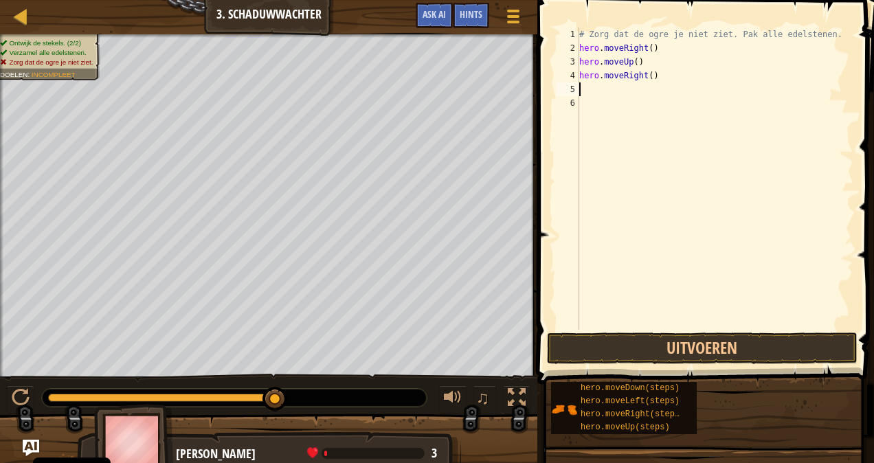
type textarea "h"
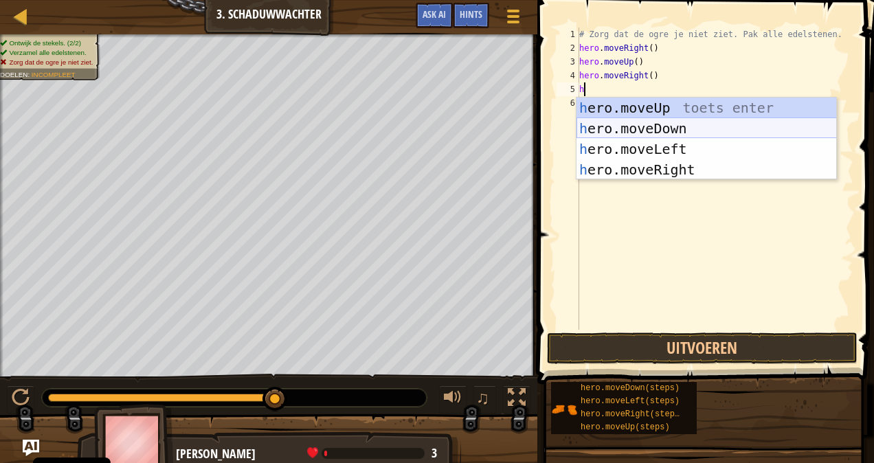
click at [649, 131] on div "h ero.moveUp toets enter h ero.moveDown toets enter h ero.moveLeft toets enter …" at bounding box center [706, 160] width 260 height 124
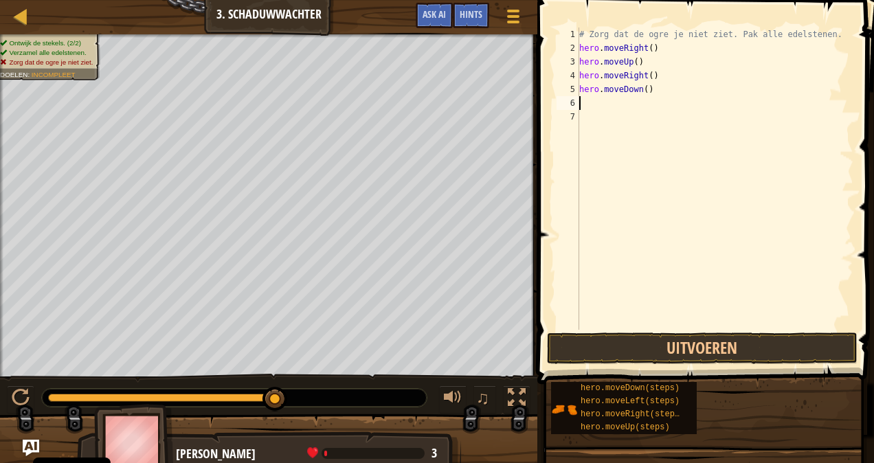
click at [633, 123] on div "# Zorg dat de ogre je niet ziet. Pak alle edelstenen. hero . moveRight ( ) hero…" at bounding box center [714, 192] width 277 height 330
click at [614, 109] on div "# Zorg dat de ogre je niet ziet. Pak alle edelstenen. hero . moveRight ( ) hero…" at bounding box center [714, 192] width 277 height 330
type textarea "h"
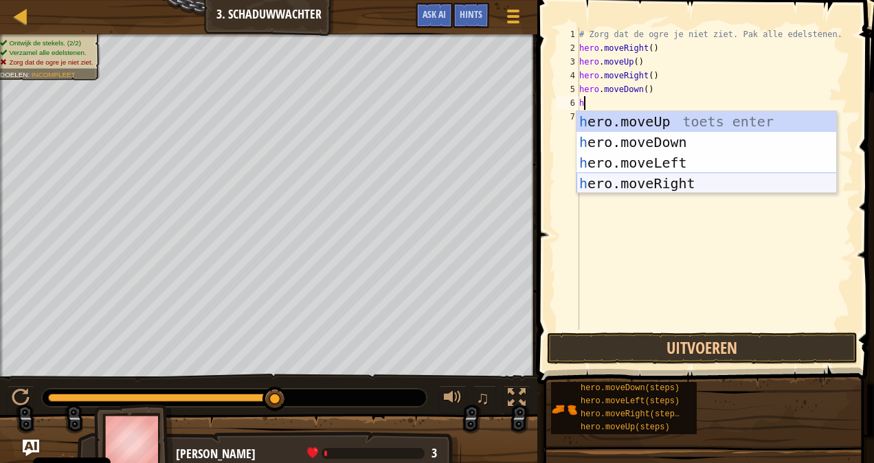
click at [646, 185] on div "h ero.moveUp toets enter h ero.moveDown toets enter h ero.moveLeft toets enter …" at bounding box center [706, 173] width 260 height 124
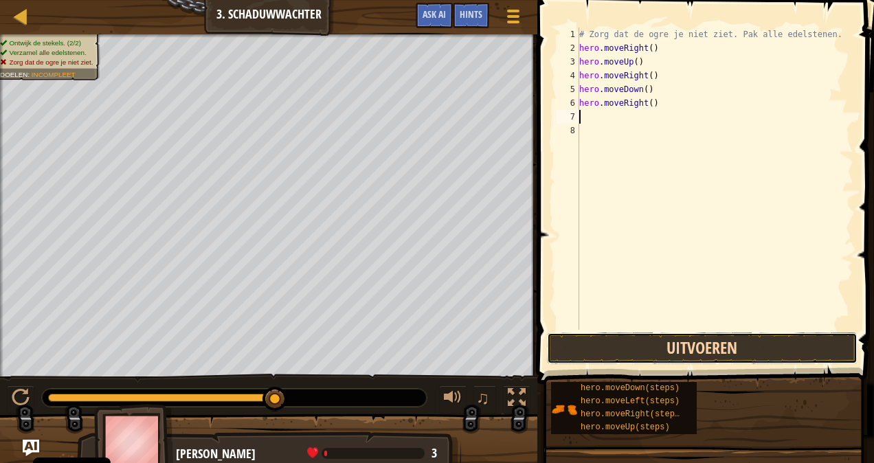
click at [630, 352] on button "Uitvoeren" at bounding box center [702, 348] width 310 height 32
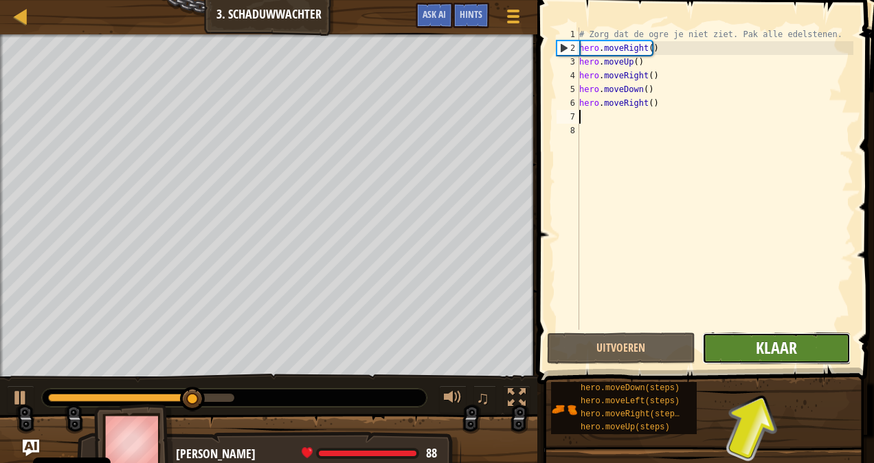
click at [769, 350] on span "Klaar" at bounding box center [776, 348] width 41 height 22
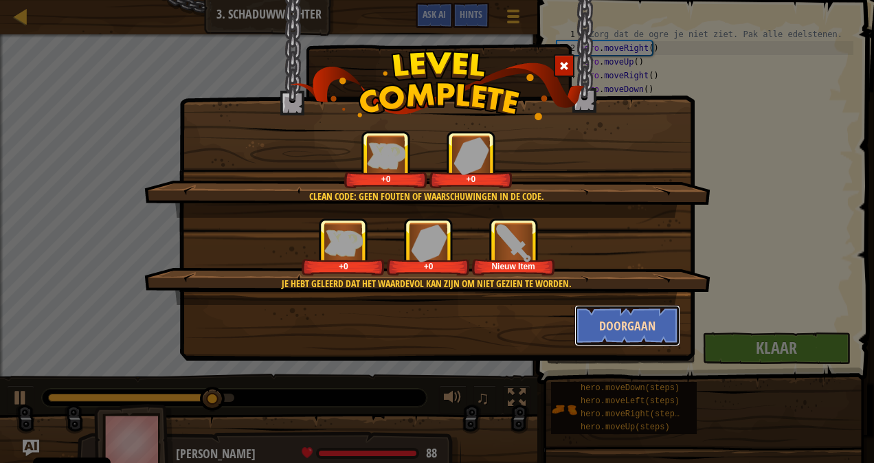
click at [610, 319] on button "Doorgaan" at bounding box center [627, 325] width 106 height 41
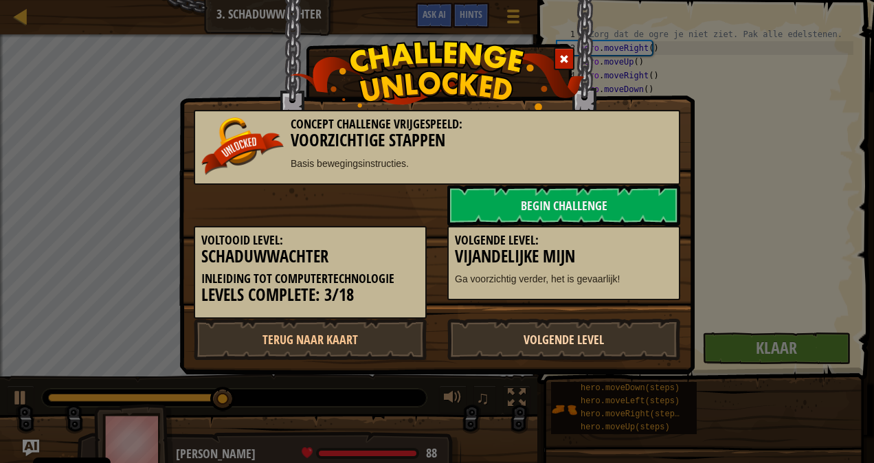
click at [609, 330] on link "Volgende Level" at bounding box center [563, 339] width 233 height 41
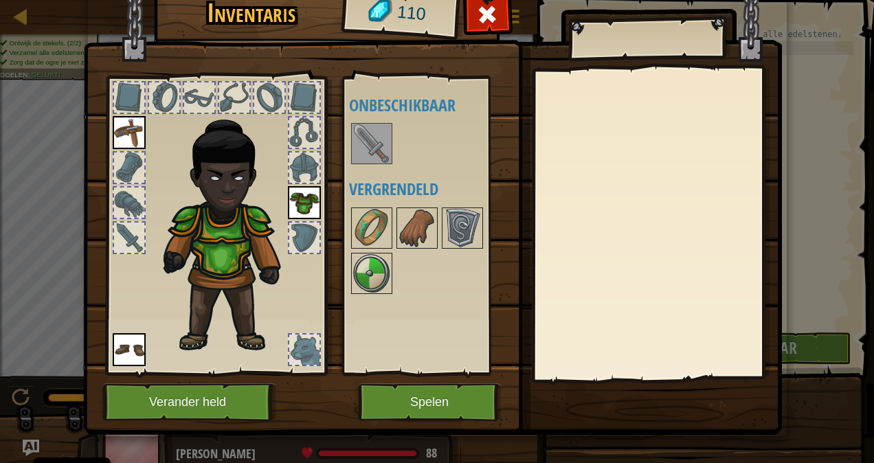
click at [359, 139] on img at bounding box center [371, 143] width 38 height 38
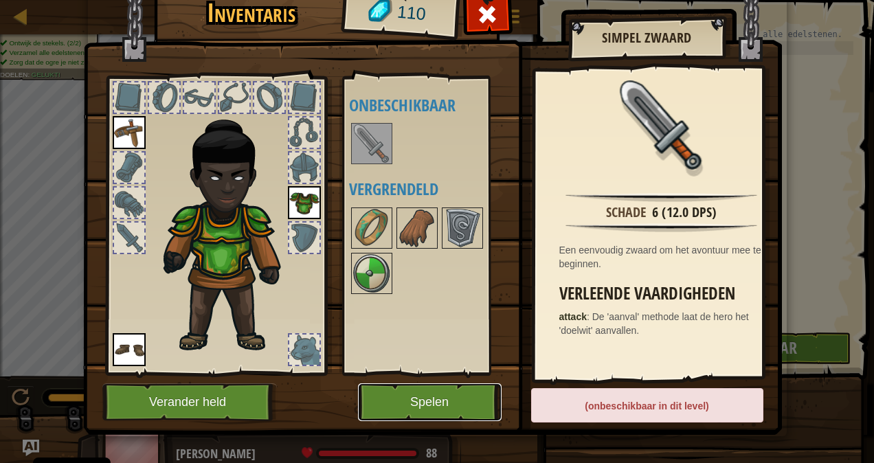
click at [474, 405] on button "Spelen" at bounding box center [430, 402] width 144 height 38
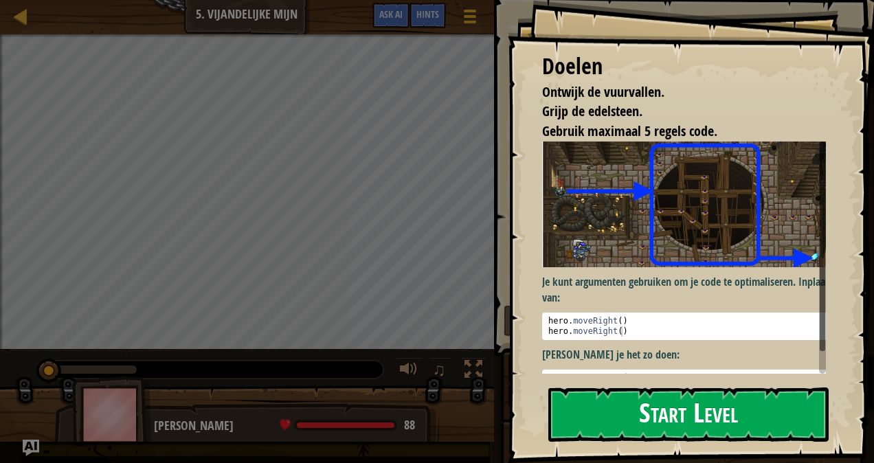
click at [573, 405] on button "Start Level" at bounding box center [688, 414] width 280 height 54
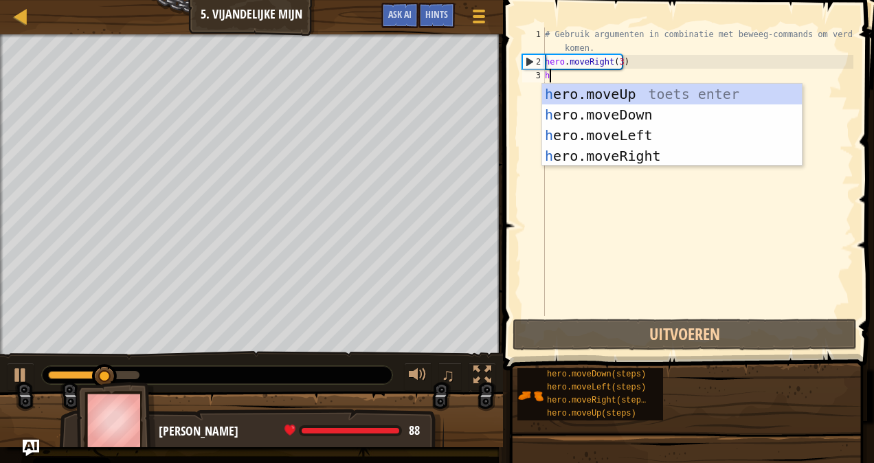
type textarea "h"
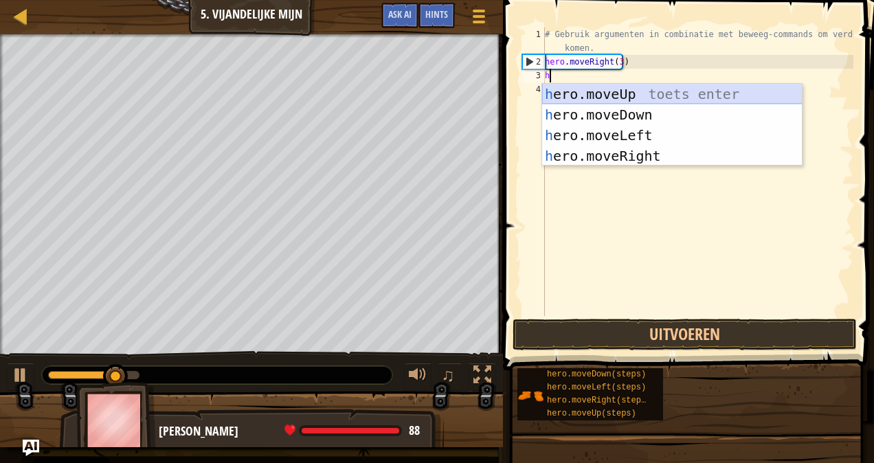
click at [636, 99] on div "h ero.moveUp toets enter h ero.moveDown toets enter h ero.moveLeft toets enter …" at bounding box center [672, 146] width 260 height 124
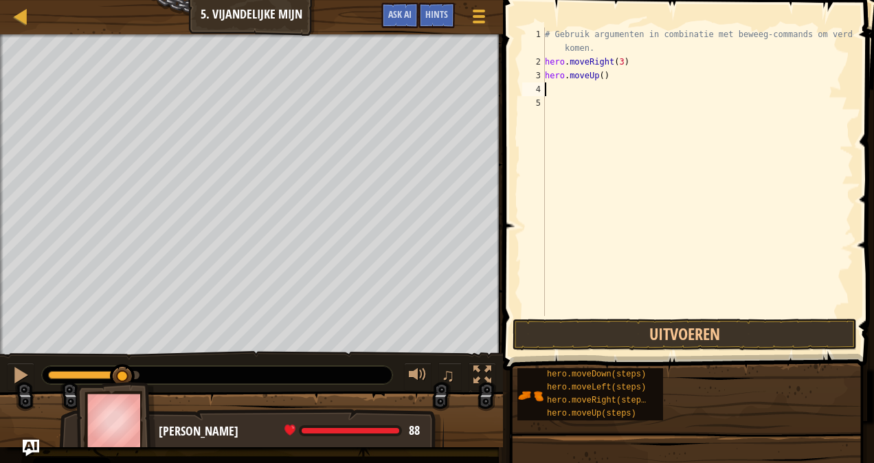
click at [592, 93] on div "# Gebruik argumenten in combinatie met beweeg-commands om verder te komen. hero…" at bounding box center [697, 192] width 311 height 330
type textarea "h"
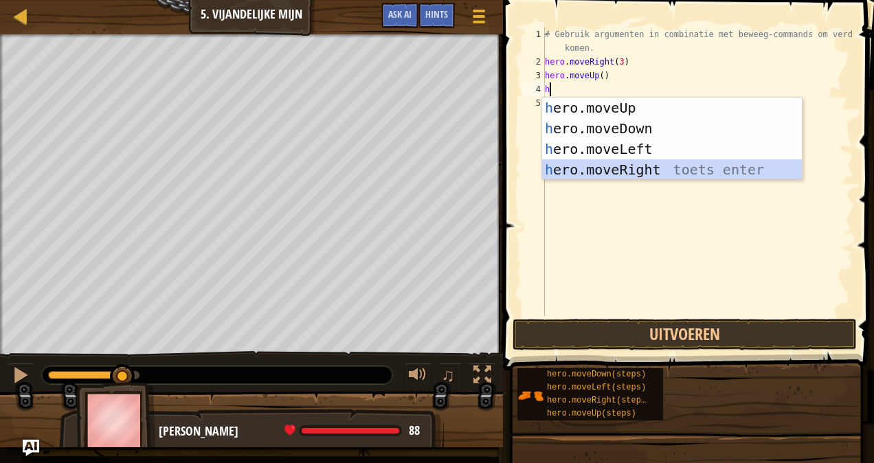
click at [609, 170] on div "h ero.moveUp toets enter h ero.moveDown toets enter h ero.moveLeft toets enter …" at bounding box center [672, 160] width 260 height 124
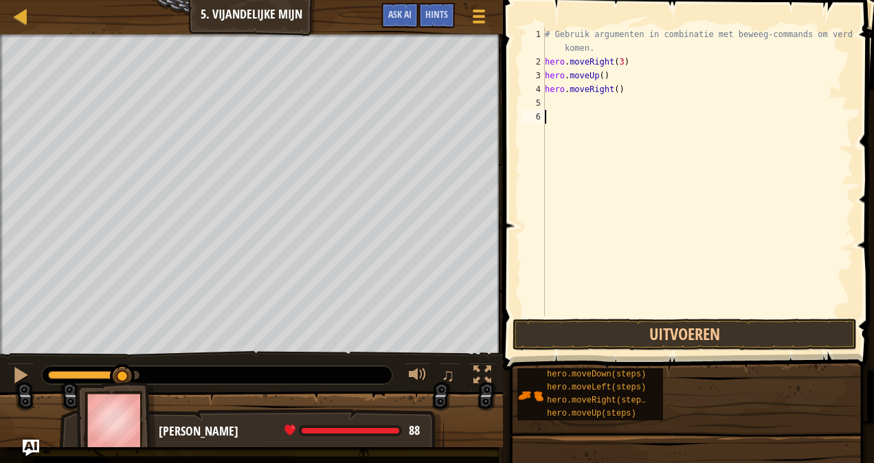
drag, startPoint x: 609, startPoint y: 170, endPoint x: 571, endPoint y: 122, distance: 60.2
click at [571, 122] on div "# Gebruik argumenten in combinatie met beweeg-commands om verder te komen. hero…" at bounding box center [697, 192] width 311 height 330
click at [574, 100] on div "# Gebruik argumenten in combinatie met beweeg-commands om verder te komen. hero…" at bounding box center [697, 192] width 311 height 330
type textarea "h"
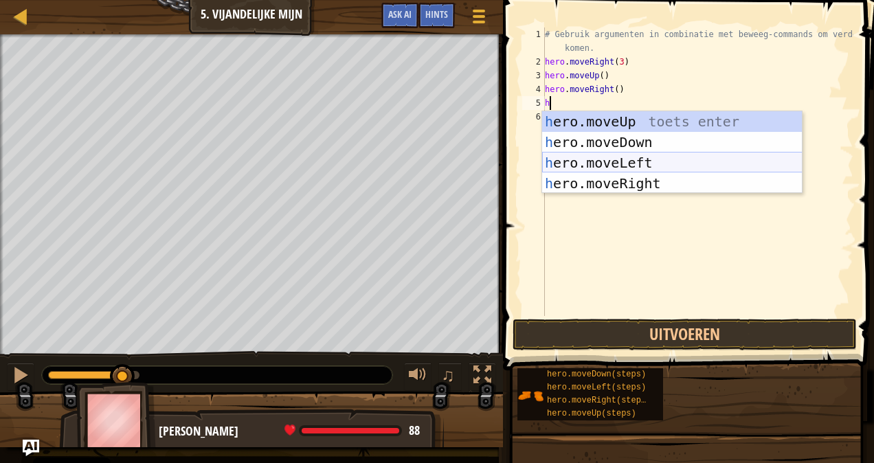
click at [594, 163] on div "h ero.moveUp toets enter h ero.moveDown toets enter h ero.moveLeft toets enter …" at bounding box center [672, 173] width 260 height 124
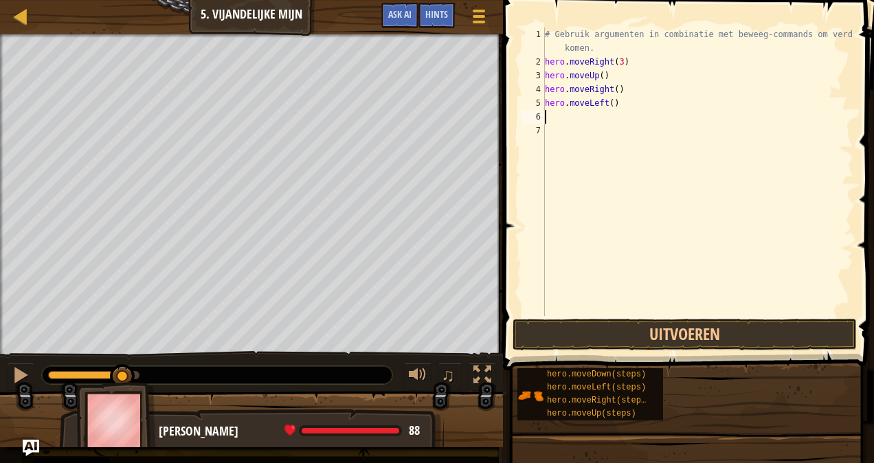
click at [611, 102] on div "# Gebruik argumenten in combinatie met beweeg-commands om verder te komen. hero…" at bounding box center [697, 192] width 311 height 330
click at [609, 102] on div "# Gebruik argumenten in combinatie met beweeg-commands om verder te komen. hero…" at bounding box center [697, 192] width 311 height 330
type textarea "hero.moveLeft(2)"
click at [570, 120] on div "# Gebruik argumenten in combinatie met beweeg-commands om verder te komen. hero…" at bounding box center [697, 192] width 311 height 330
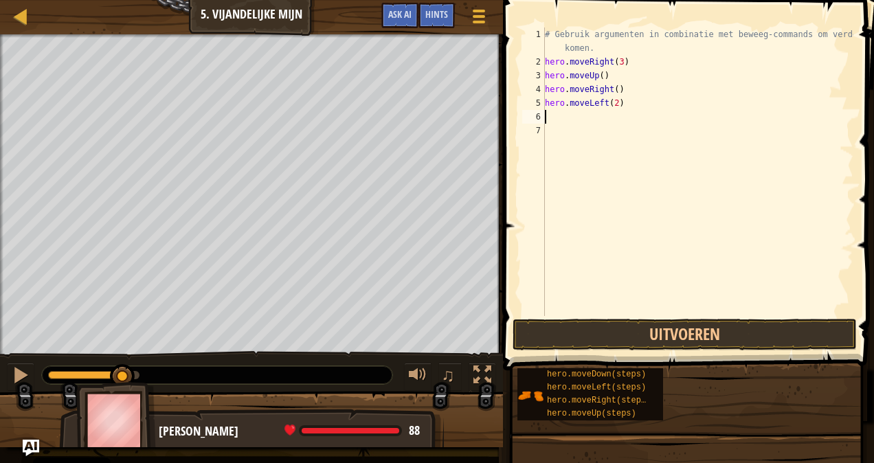
scroll to position [6, 0]
click at [611, 103] on div "# Gebruik argumenten in combinatie met beweeg-commands om verder te komen. hero…" at bounding box center [697, 192] width 311 height 330
type textarea "hero.moveLeft(3)"
click at [555, 117] on div "# Gebruik argumenten in combinatie met beweeg-commands om verder te komen. hero…" at bounding box center [697, 192] width 311 height 330
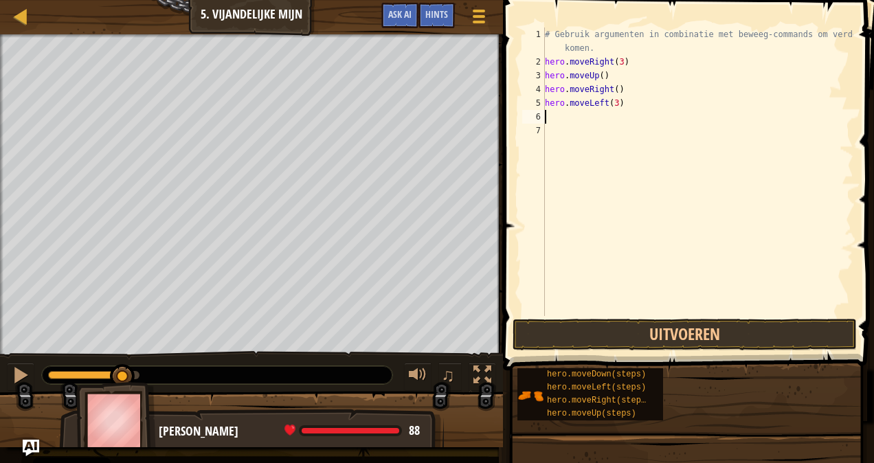
scroll to position [6, 0]
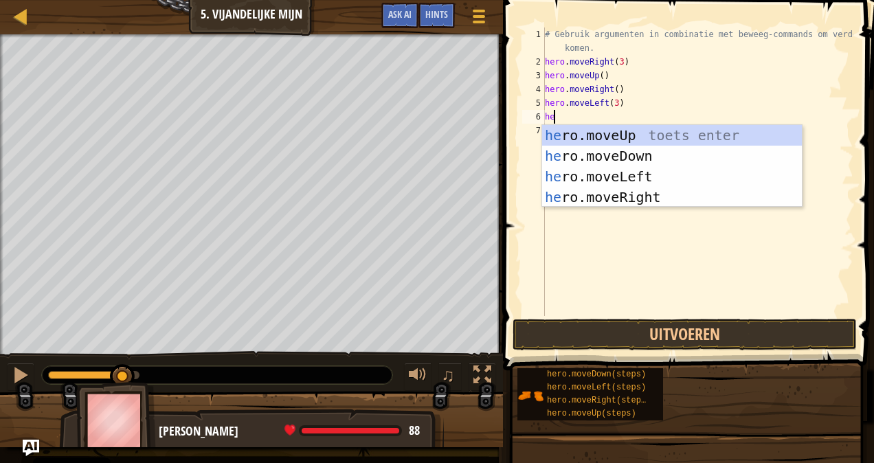
type textarea "her"
click at [587, 192] on div "her o.moveUp toets enter her o.moveDown toets enter her o.moveLeft toets enter …" at bounding box center [672, 187] width 260 height 124
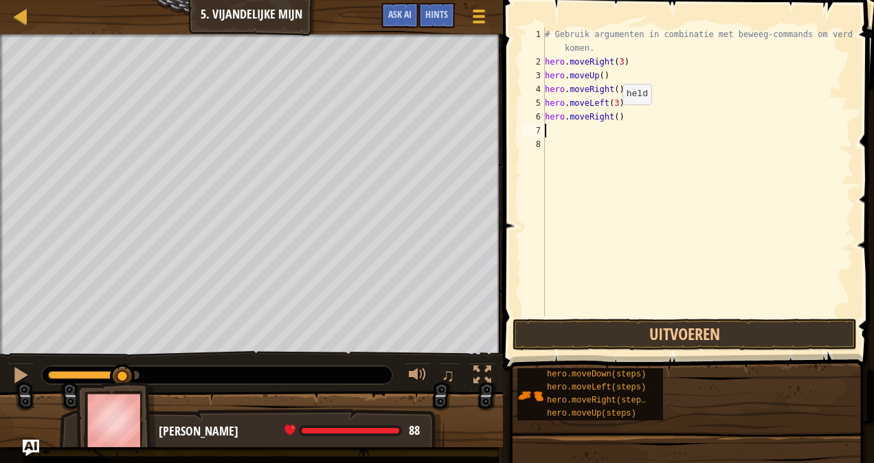
click at [609, 118] on div "# Gebruik argumenten in combinatie met beweeg-commands om verder te komen. hero…" at bounding box center [697, 192] width 311 height 330
click at [613, 117] on div "# Gebruik argumenten in combinatie met beweeg-commands om verder te komen. hero…" at bounding box center [697, 192] width 311 height 330
type textarea "hero.moveRight(2)"
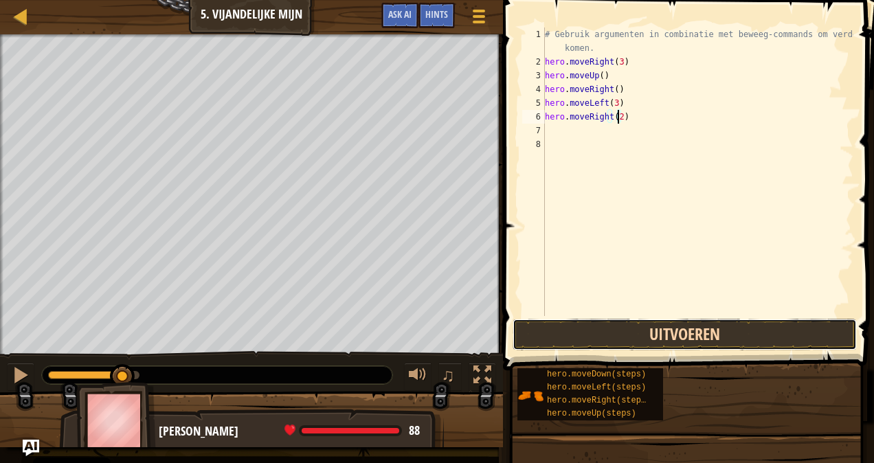
click at [615, 326] on button "Uitvoeren" at bounding box center [684, 335] width 344 height 32
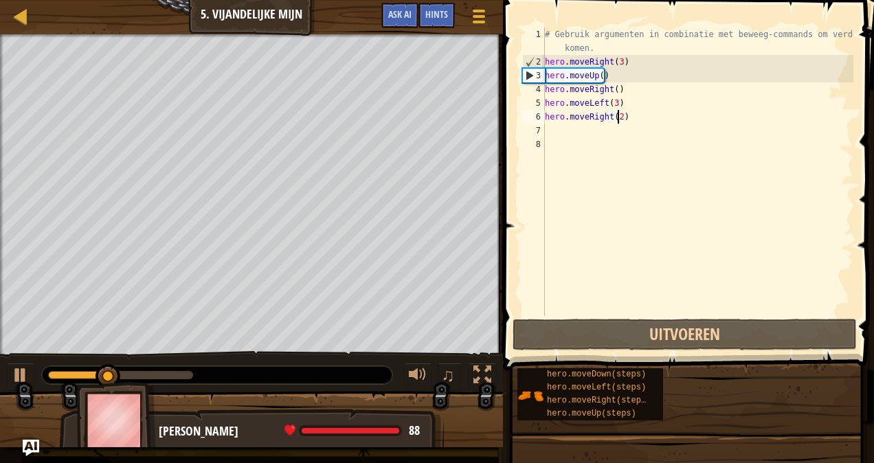
click at [609, 143] on div "# Gebruik argumenten in combinatie met beweeg-commands om verder te komen. hero…" at bounding box center [697, 192] width 311 height 330
